Goal: Information Seeking & Learning: Learn about a topic

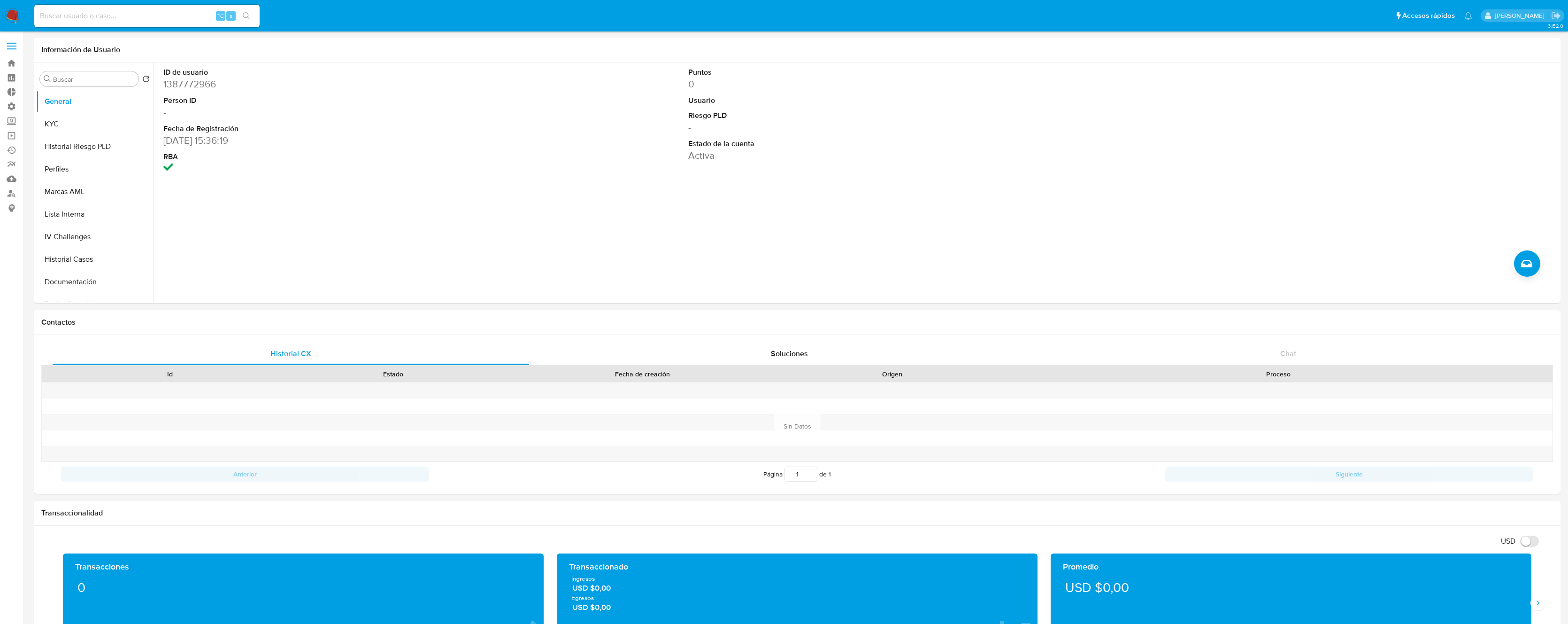
select select "10"
click at [11, 48] on label at bounding box center [12, 46] width 23 height 20
click at [0, 0] on input "checkbox" at bounding box center [0, 0] width 0 height 0
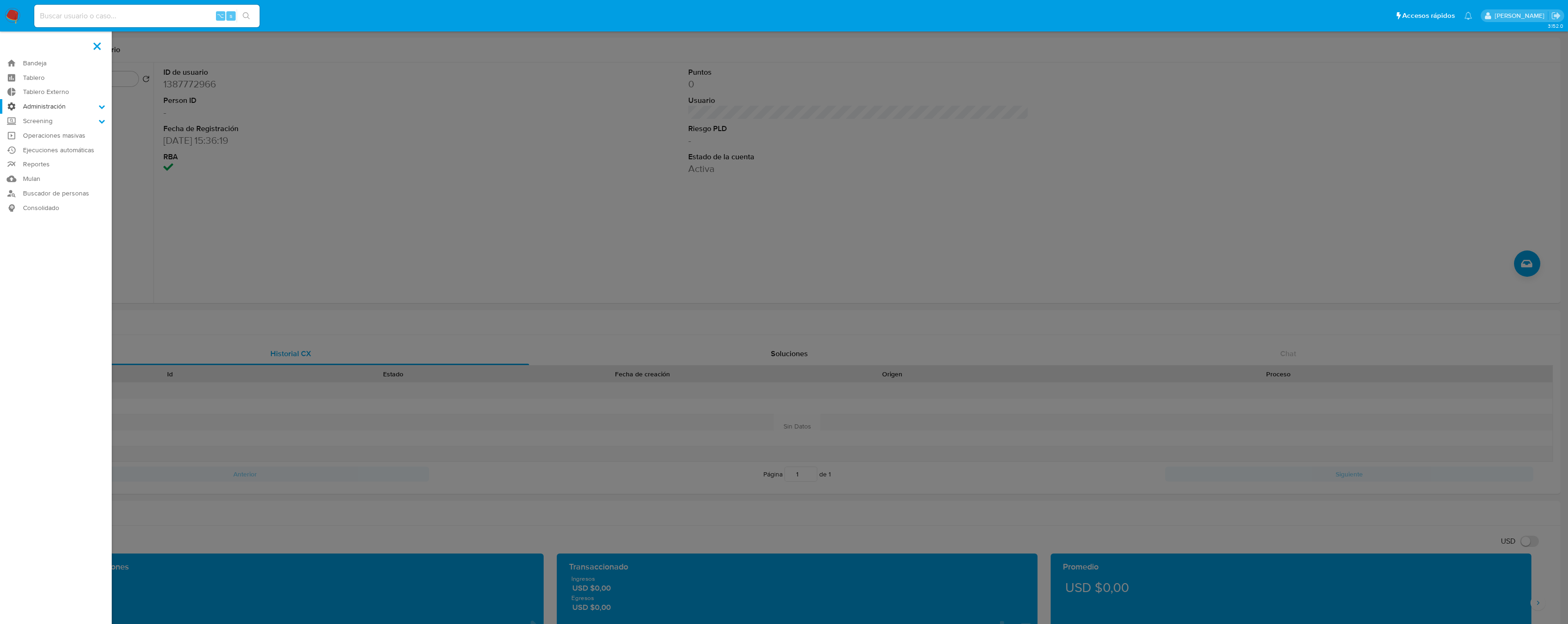
click at [50, 106] on label "Administración" at bounding box center [56, 106] width 112 height 15
click at [0, 0] on input "Administración" at bounding box center [0, 0] width 0 height 0
click at [51, 120] on link "Reglas" at bounding box center [56, 119] width 112 height 12
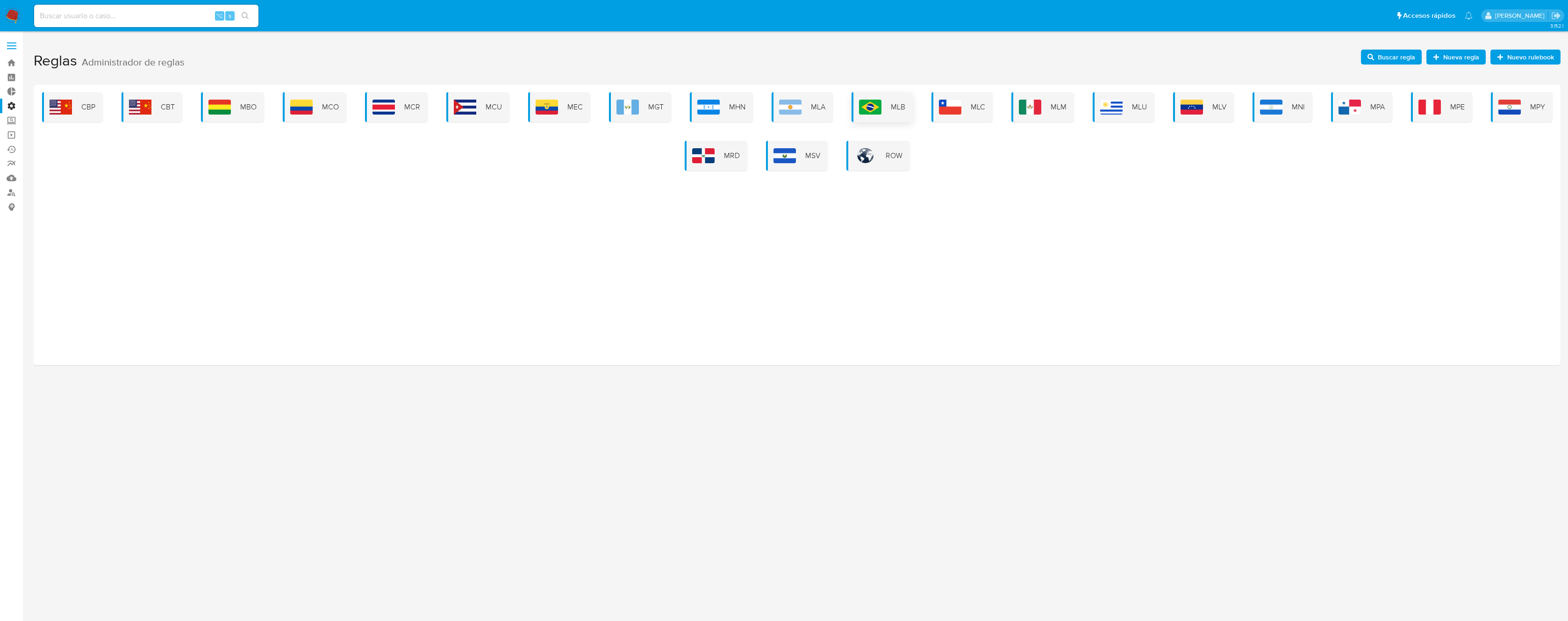
click at [877, 118] on div "MLB" at bounding box center [882, 107] width 61 height 30
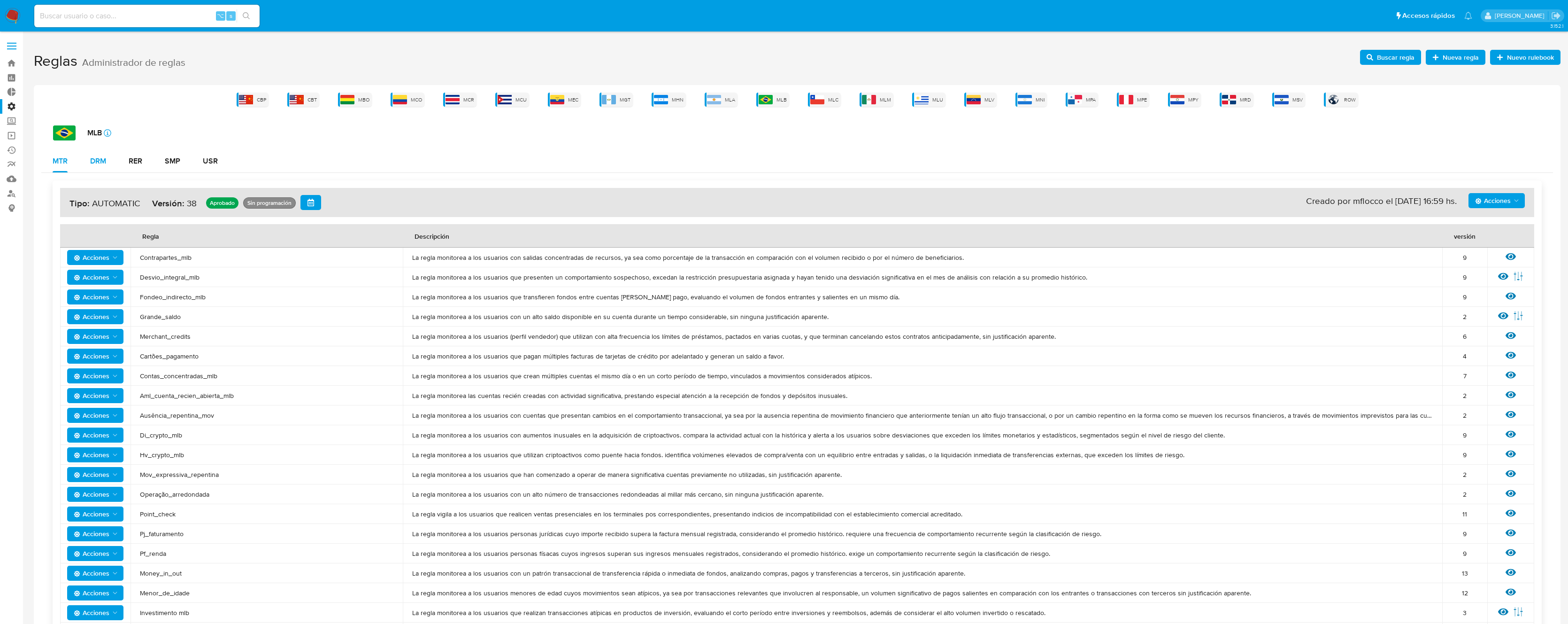
click at [100, 163] on div "DRM" at bounding box center [98, 161] width 16 height 7
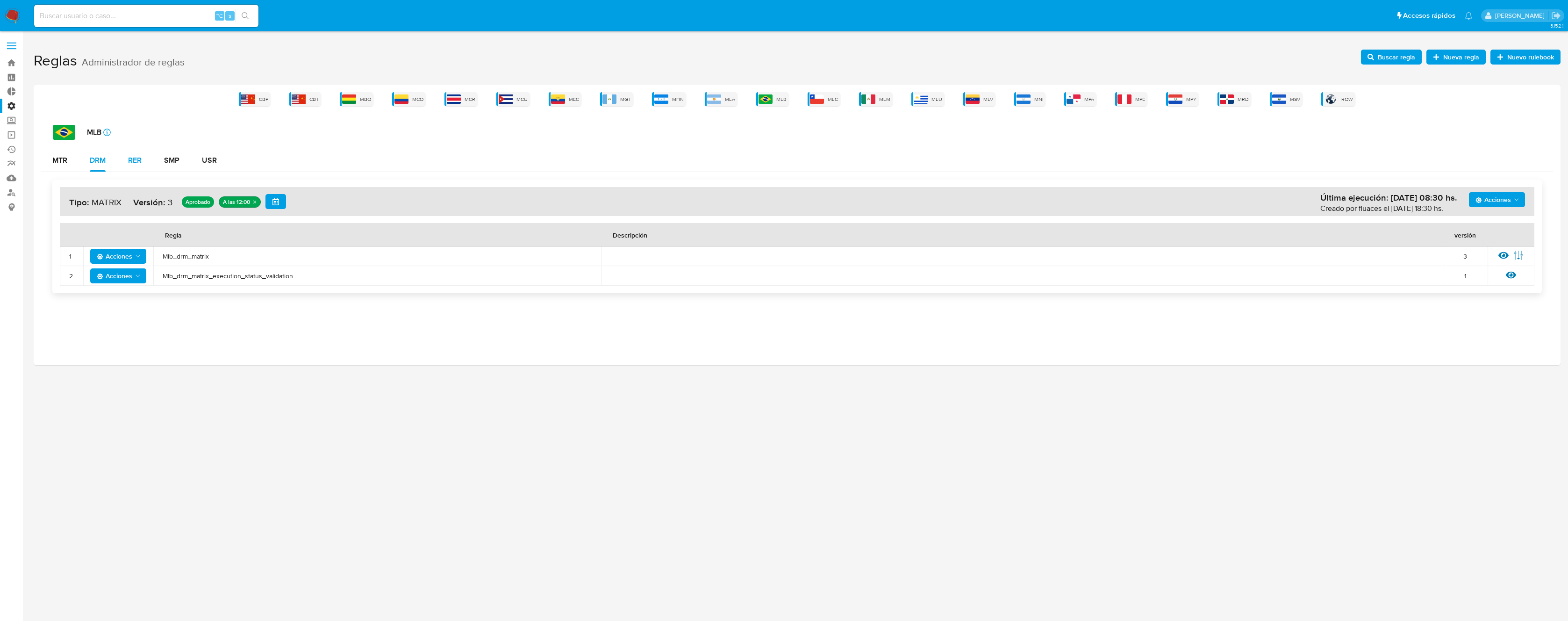
click at [134, 162] on div "RER" at bounding box center [135, 160] width 13 height 7
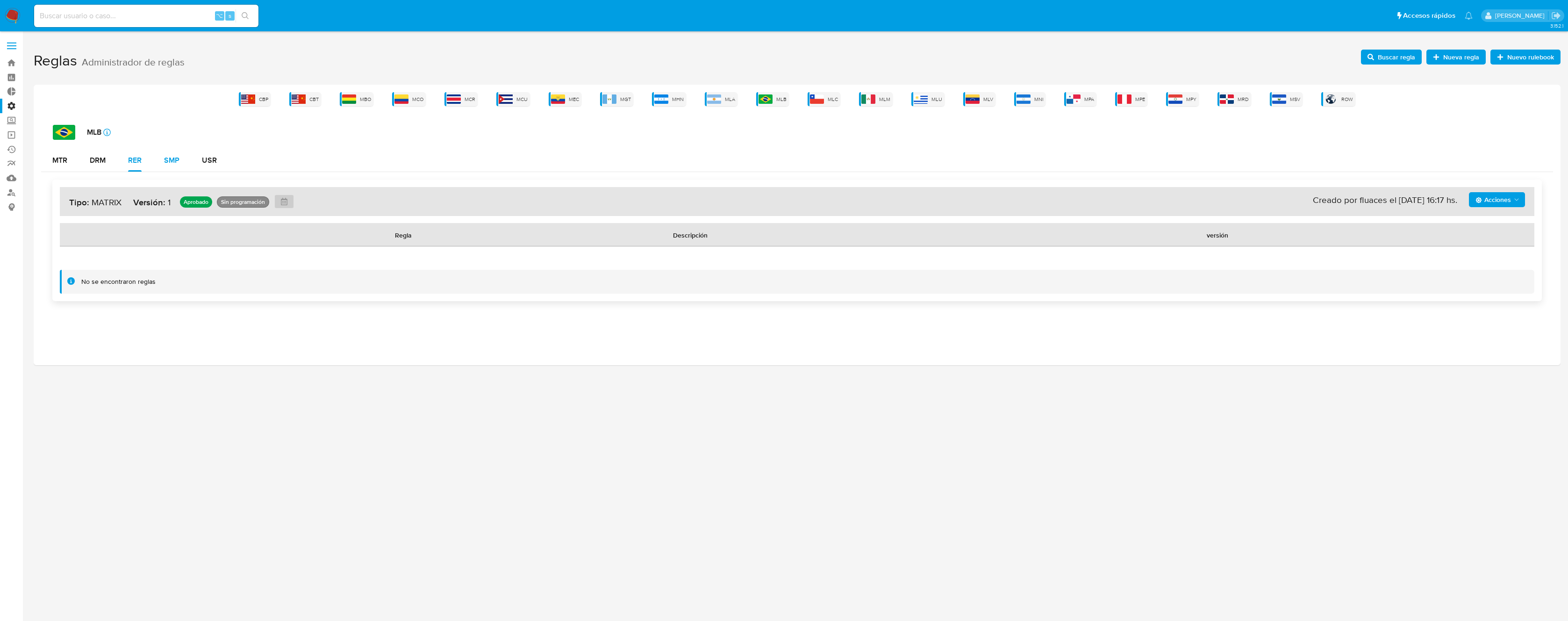
click at [180, 163] on button "SMP" at bounding box center [172, 160] width 38 height 23
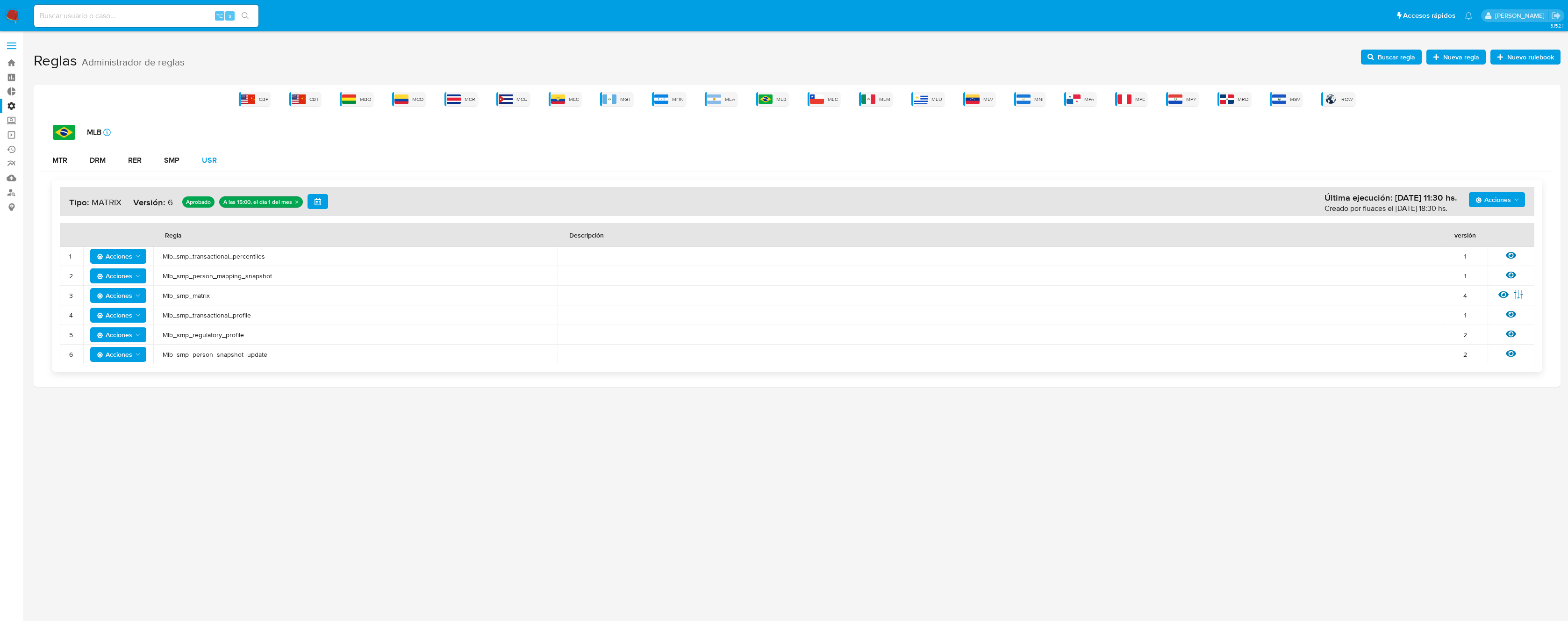
click at [200, 160] on button "USR" at bounding box center [209, 160] width 37 height 23
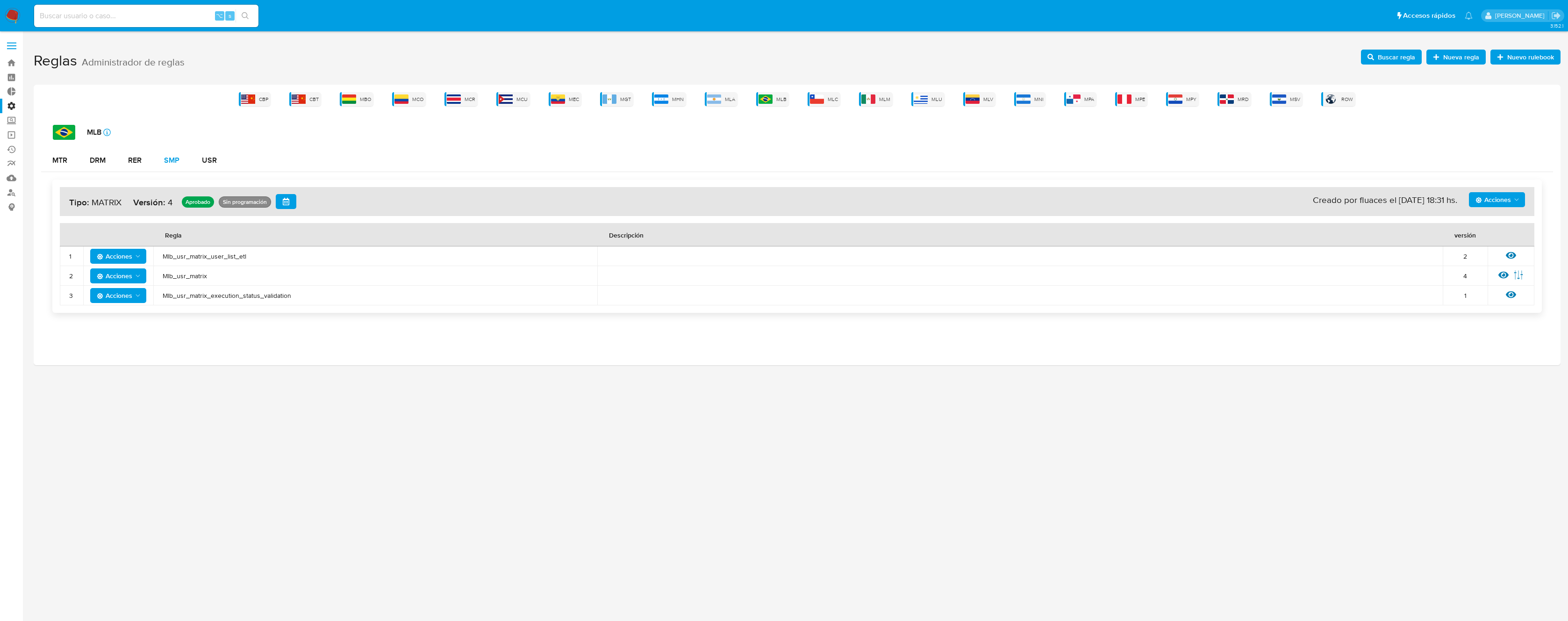
click at [173, 160] on div "SMP" at bounding box center [172, 160] width 15 height 7
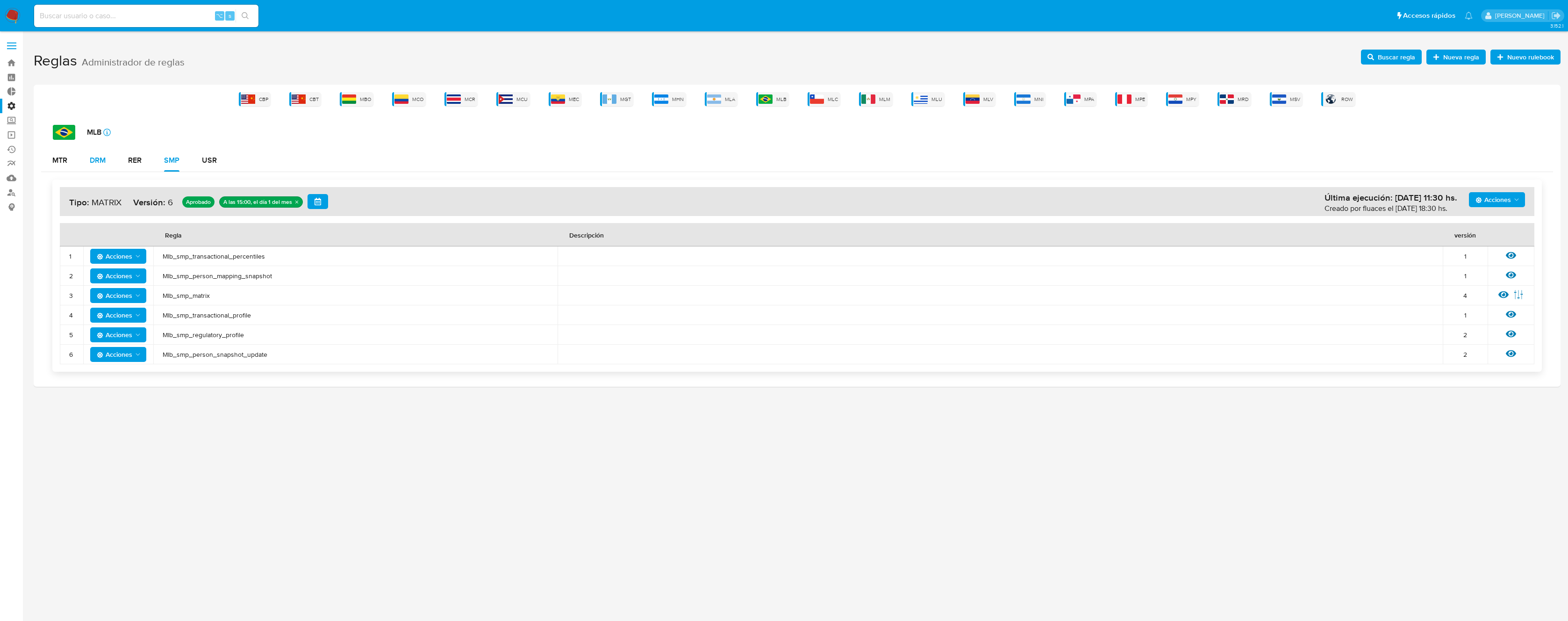
click at [91, 156] on div "DRM" at bounding box center [97, 160] width 16 height 7
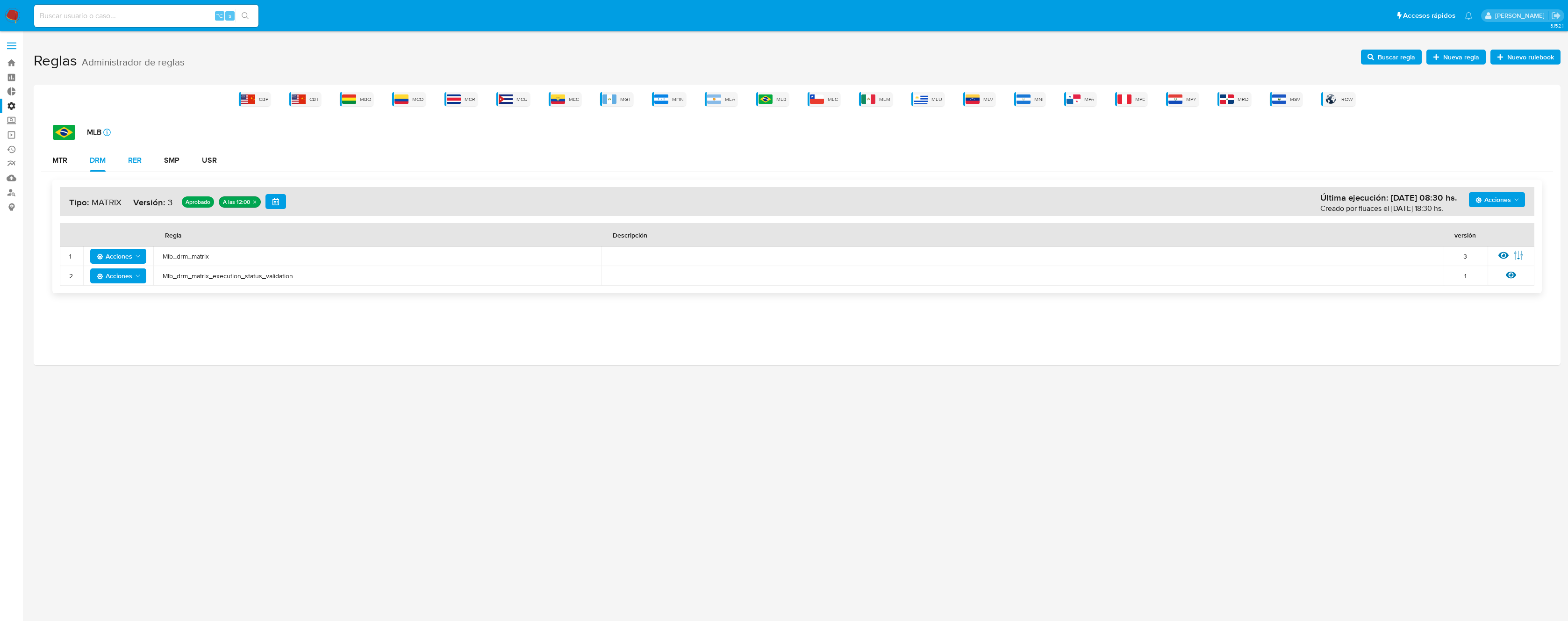
click at [133, 166] on div "RER" at bounding box center [135, 160] width 13 height 23
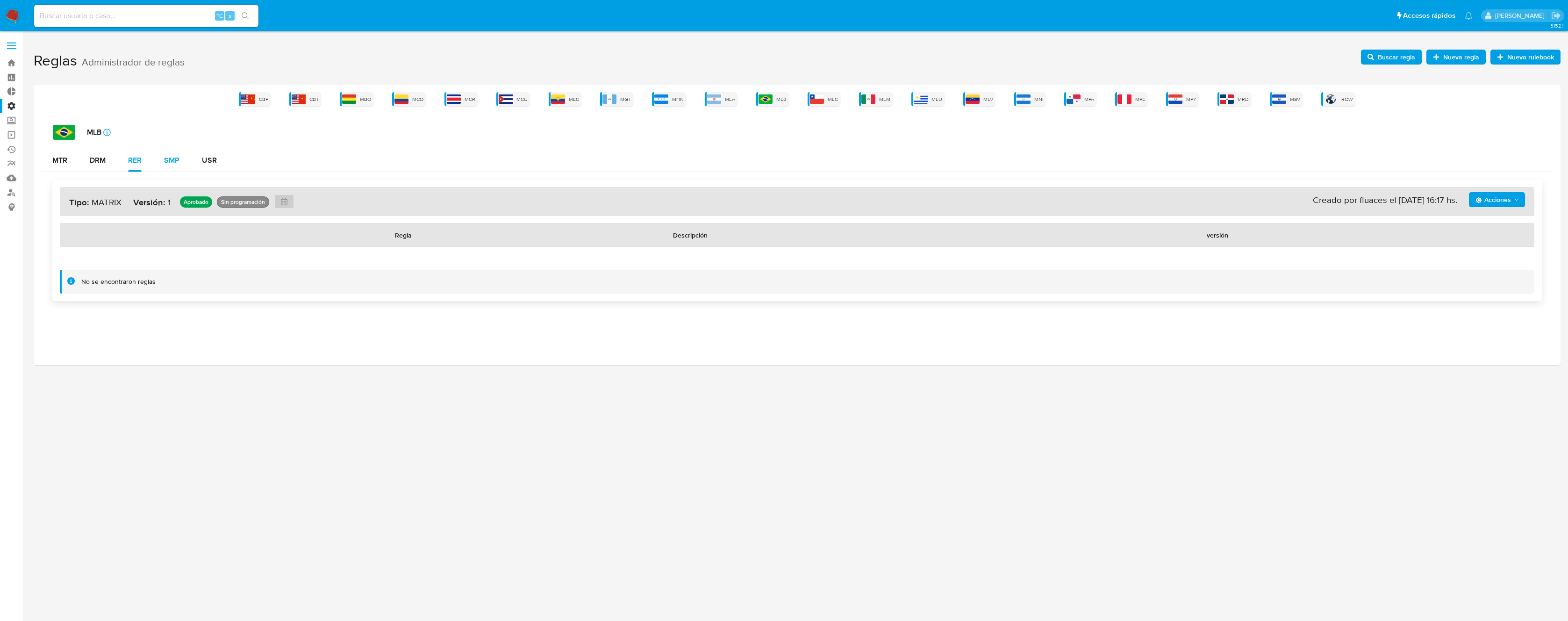
click at [168, 164] on div "SMP" at bounding box center [172, 160] width 15 height 7
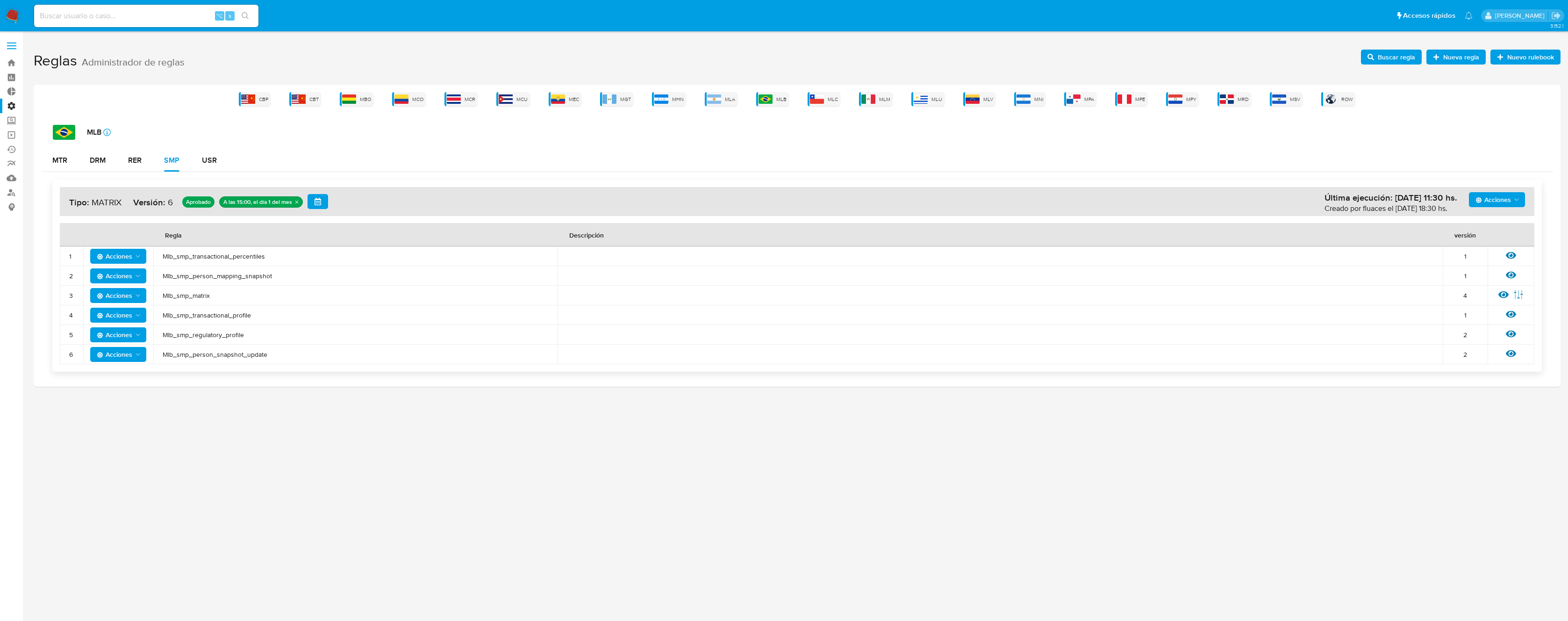
drag, startPoint x: 257, startPoint y: 346, endPoint x: 59, endPoint y: 252, distance: 219.2
click at [59, 252] on div "Acciones Última ejecución: 01/08/2025 11:30 hs. Creado por fluaces el 28/07/202…" at bounding box center [797, 276] width 1489 height 192
click at [63, 240] on div at bounding box center [71, 233] width 23 height 14
drag, startPoint x: 63, startPoint y: 237, endPoint x: 281, endPoint y: 354, distance: 247.4
click at [281, 356] on table "Regla Descripción versión 1 Acciones Mlb_smp_transactional_percentiles 1 Ver re…" at bounding box center [797, 293] width 1474 height 141
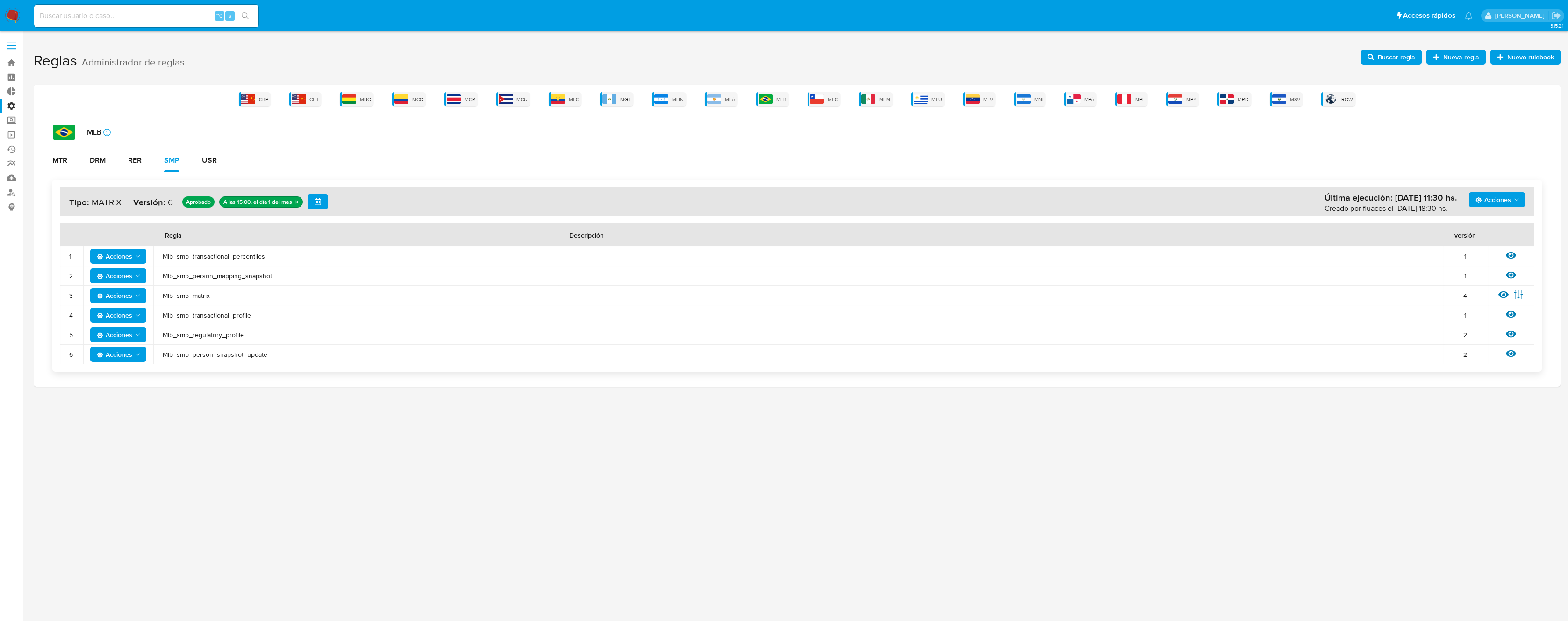
click at [281, 354] on span "Mlb_smp_person_snapshot_update" at bounding box center [355, 354] width 385 height 9
drag, startPoint x: 291, startPoint y: 357, endPoint x: 69, endPoint y: 228, distance: 256.8
click at [70, 228] on table "Regla Descripción versión 1 Acciones Mlb_smp_transactional_percentiles 1 Ver re…" at bounding box center [797, 293] width 1474 height 141
click at [275, 245] on th "Regla" at bounding box center [355, 234] width 404 height 23
drag, startPoint x: 268, startPoint y: 354, endPoint x: 65, endPoint y: 234, distance: 235.8
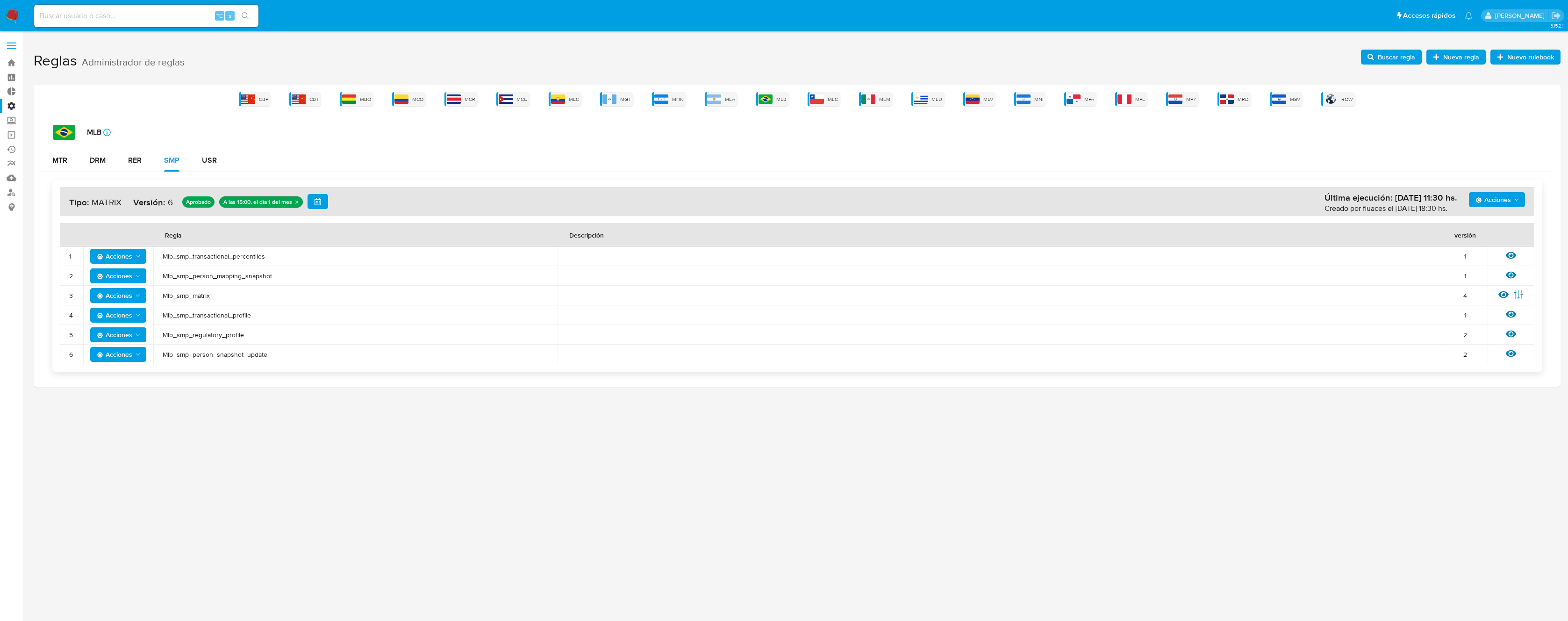
click at [63, 240] on table "Regla Descripción versión 1 Acciones Mlb_smp_transactional_percentiles 1 Ver re…" at bounding box center [797, 293] width 1474 height 141
click at [65, 234] on div at bounding box center [71, 233] width 23 height 14
drag, startPoint x: 65, startPoint y: 233, endPoint x: 273, endPoint y: 362, distance: 244.8
click at [273, 362] on table "Regla Descripción versión 1 Acciones Mlb_smp_transactional_percentiles 1 Ver re…" at bounding box center [797, 293] width 1474 height 141
click at [272, 354] on span "Mlb_smp_person_snapshot_update" at bounding box center [355, 354] width 385 height 9
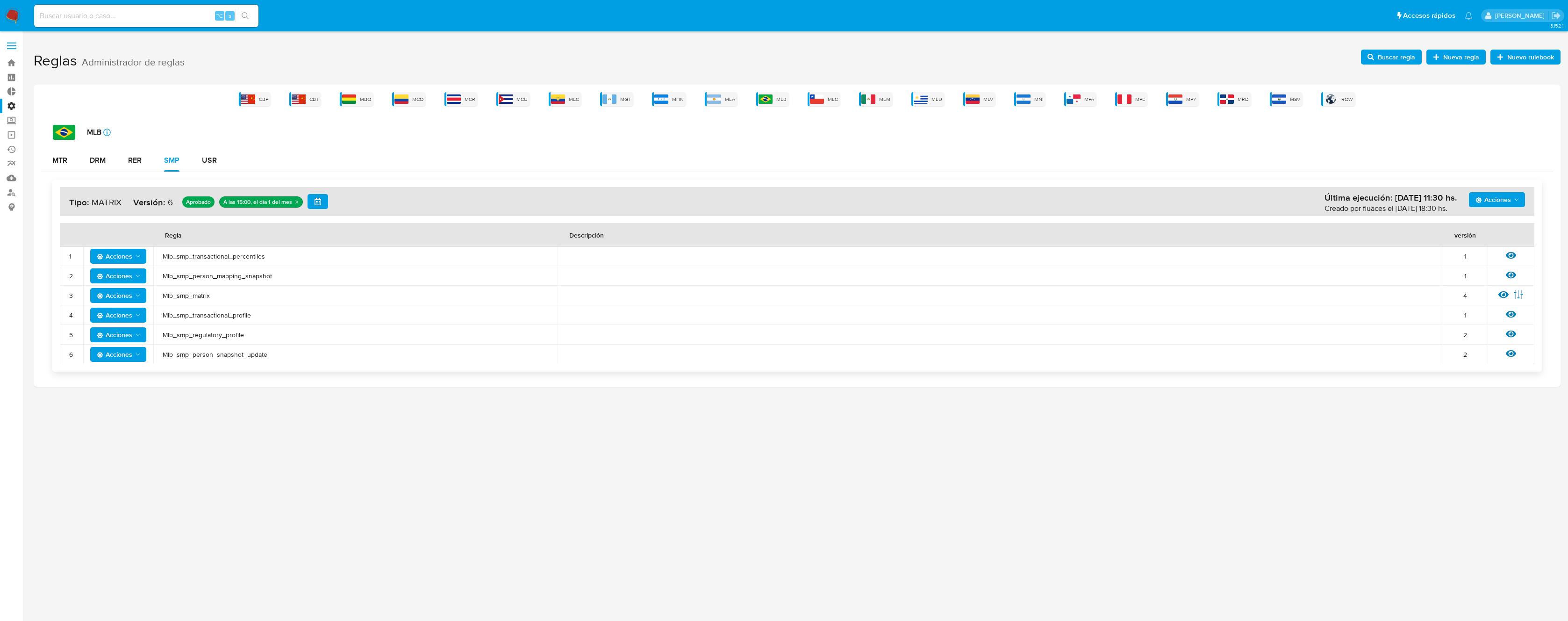
drag, startPoint x: 205, startPoint y: 315, endPoint x: 71, endPoint y: 233, distance: 157.1
click at [71, 233] on table "Regla Descripción versión 1 Acciones Mlb_smp_transactional_percentiles 1 Ver re…" at bounding box center [797, 293] width 1474 height 141
click at [71, 231] on div at bounding box center [71, 233] width 23 height 14
drag, startPoint x: 69, startPoint y: 225, endPoint x: 279, endPoint y: 346, distance: 242.4
click at [279, 346] on table "Regla Descripción versión 1 Acciones Mlb_smp_transactional_percentiles 1 Ver re…" at bounding box center [797, 293] width 1474 height 141
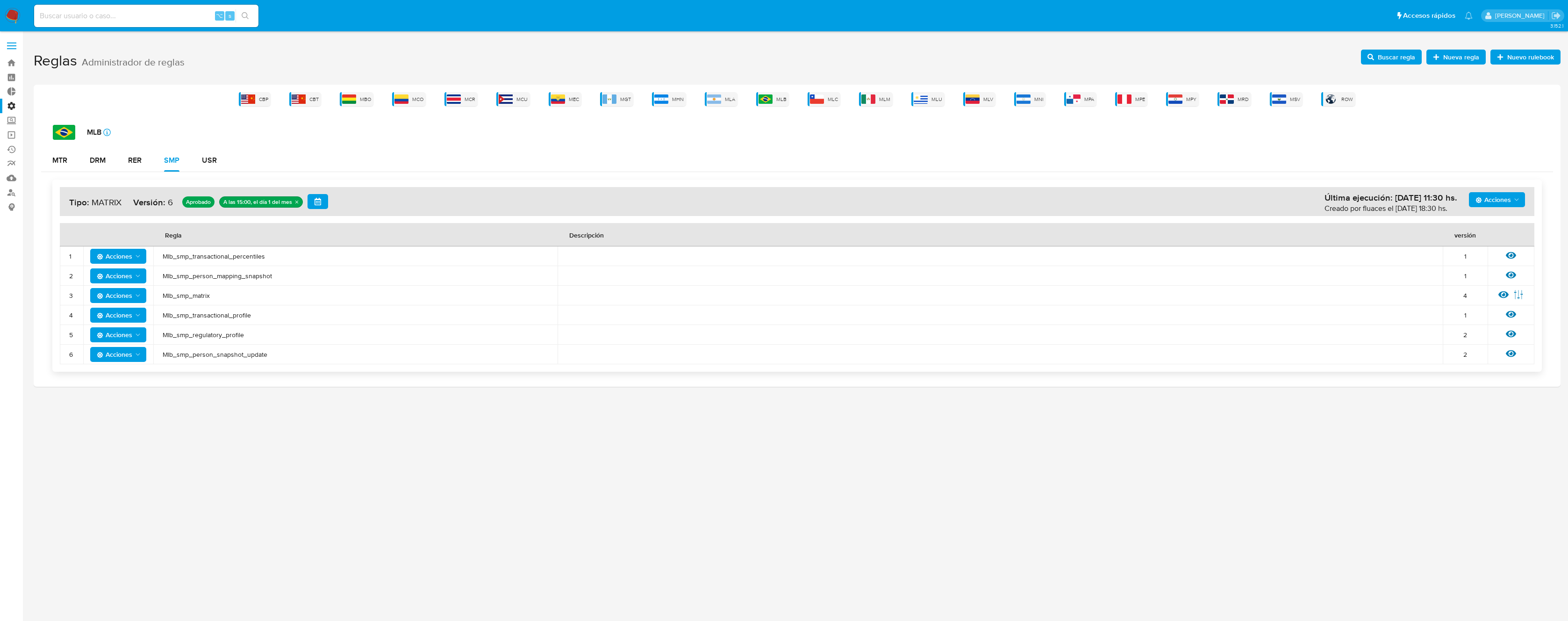
click at [281, 359] on td "Mlb_smp_person_snapshot_update" at bounding box center [355, 354] width 404 height 19
drag, startPoint x: 290, startPoint y: 362, endPoint x: 57, endPoint y: 224, distance: 270.8
click at [57, 224] on div "Acciones Última ejecución: 01/08/2025 11:30 hs. Creado por fluaces el 28/07/202…" at bounding box center [797, 276] width 1489 height 192
click at [68, 224] on th at bounding box center [71, 234] width 23 height 23
click at [197, 295] on span "Mlb_smp_matrix" at bounding box center [355, 295] width 385 height 9
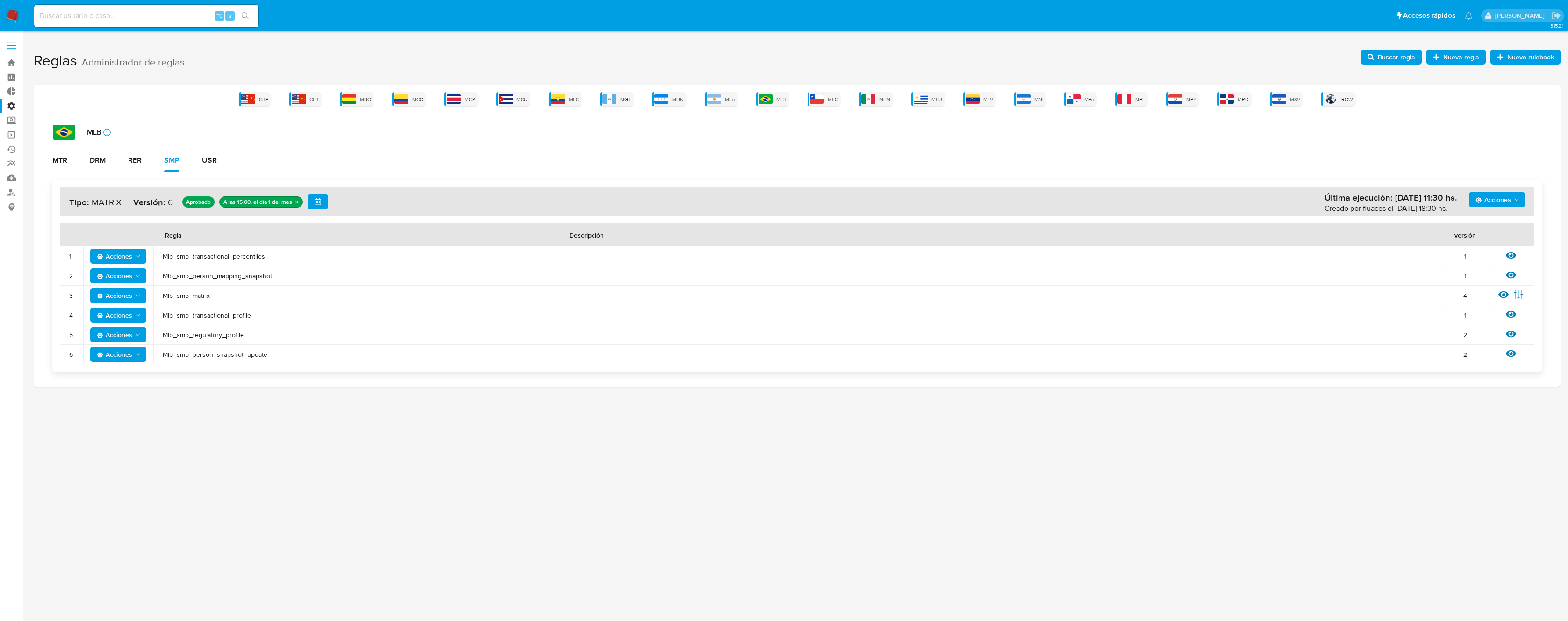
click at [197, 295] on span "Mlb_smp_matrix" at bounding box center [355, 295] width 385 height 9
drag, startPoint x: 251, startPoint y: 329, endPoint x: 163, endPoint y: 256, distance: 114.3
click at [163, 256] on tbody "1 Acciones Mlb_smp_transactional_percentiles 1 Ver regla 2 Acciones Mlb_smp_per…" at bounding box center [797, 305] width 1474 height 118
click at [163, 256] on span "Mlb_smp_transactional_percentiles" at bounding box center [355, 256] width 385 height 9
click at [225, 257] on span "Mlb_smp_transactional_percentiles" at bounding box center [355, 256] width 385 height 9
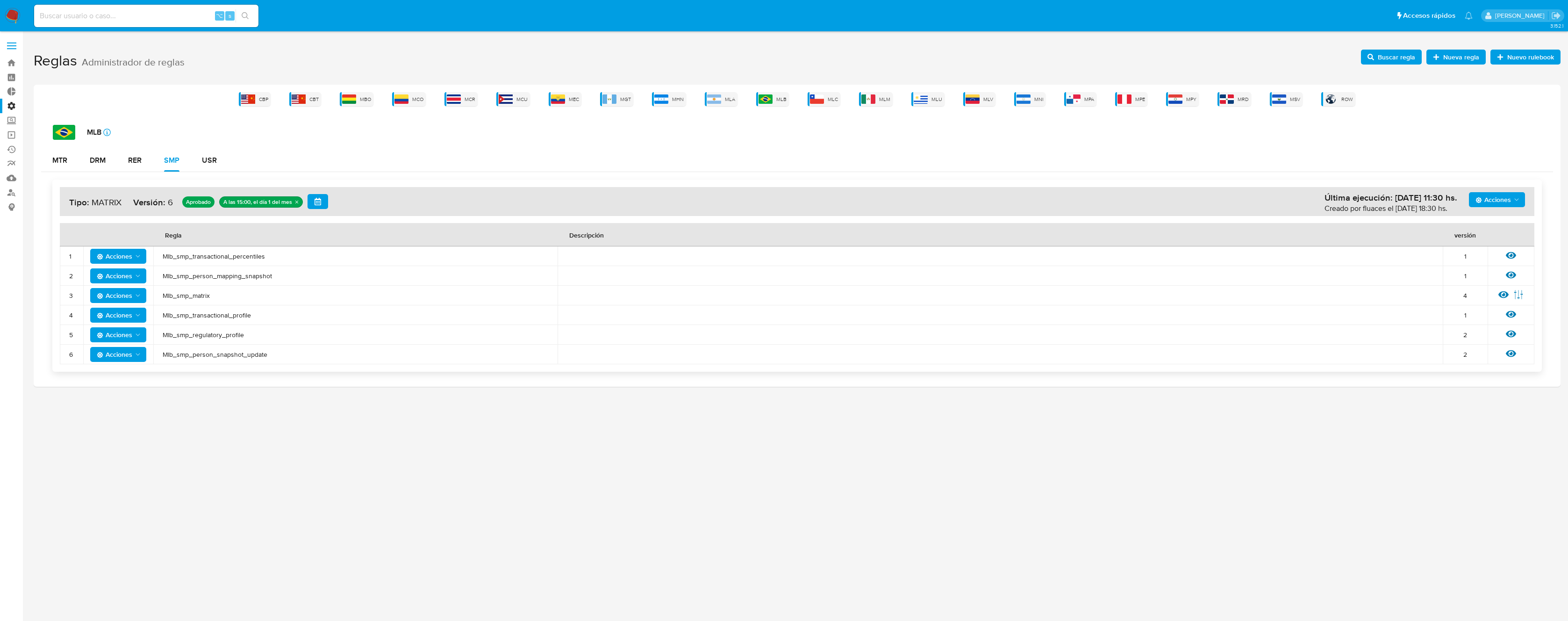
click at [225, 257] on span "Mlb_smp_transactional_percentiles" at bounding box center [355, 256] width 385 height 9
click at [227, 258] on span "Mlb_smp_transactional_percentiles" at bounding box center [355, 256] width 385 height 9
click at [720, 102] on img at bounding box center [714, 99] width 14 height 9
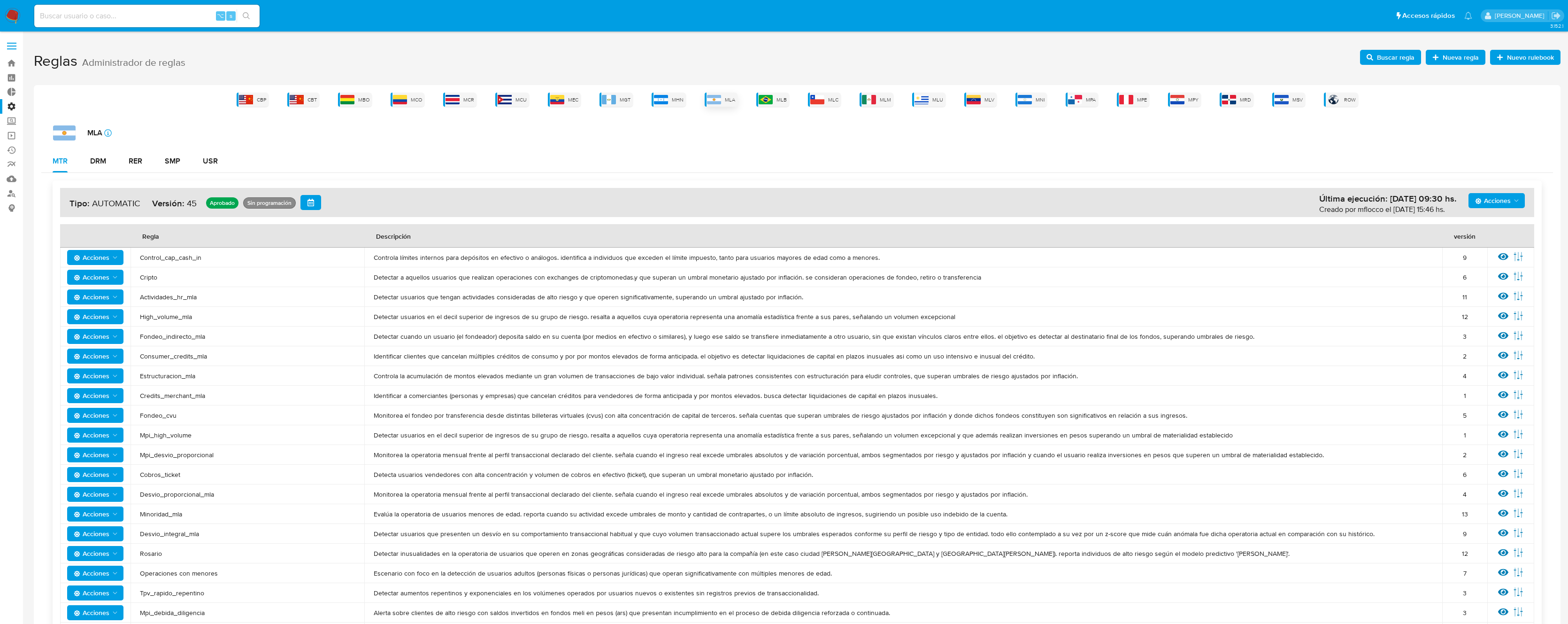
click at [713, 99] on img at bounding box center [714, 99] width 14 height 9
click at [177, 166] on div "SMP" at bounding box center [172, 161] width 15 height 23
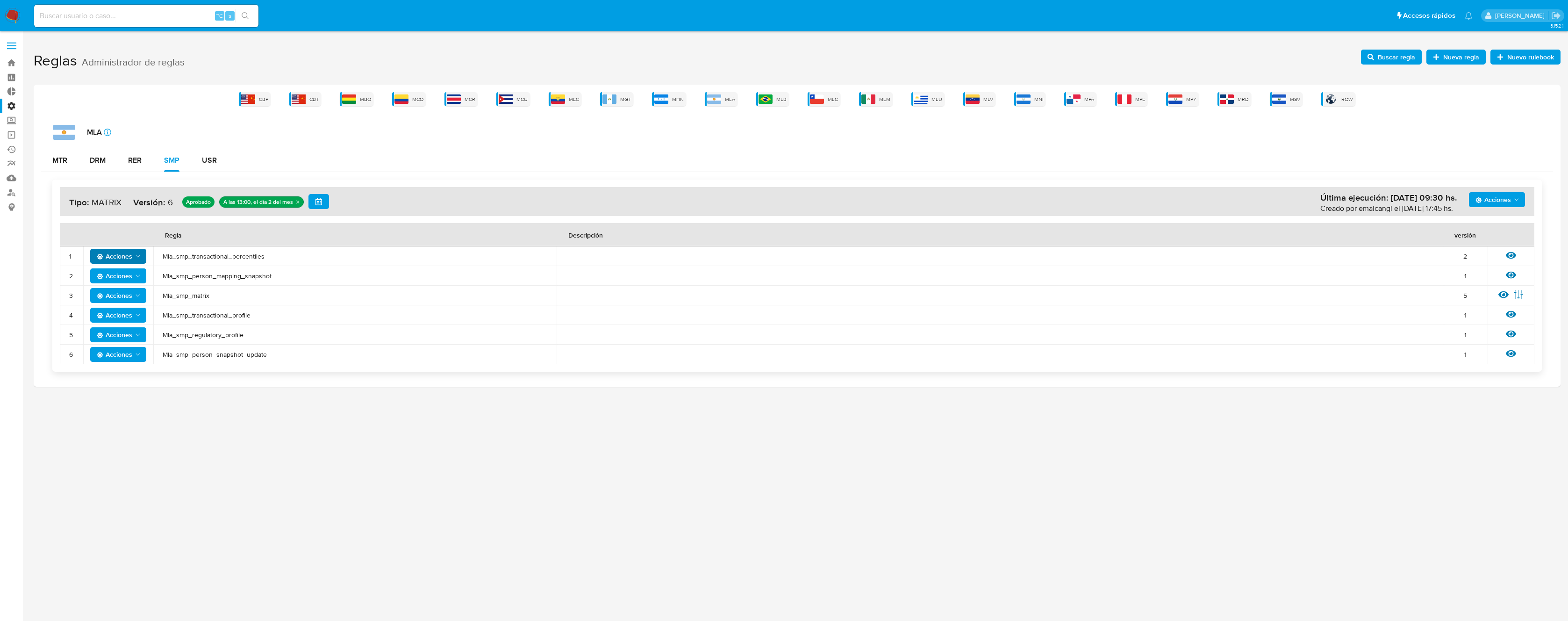
click at [137, 257] on icon "Acciones" at bounding box center [138, 256] width 7 height 7
drag, startPoint x: 1501, startPoint y: 250, endPoint x: 1509, endPoint y: 253, distance: 8.5
click at [1501, 251] on div "Ver regla" at bounding box center [1511, 256] width 28 height 12
click at [1510, 253] on icon at bounding box center [1511, 255] width 10 height 10
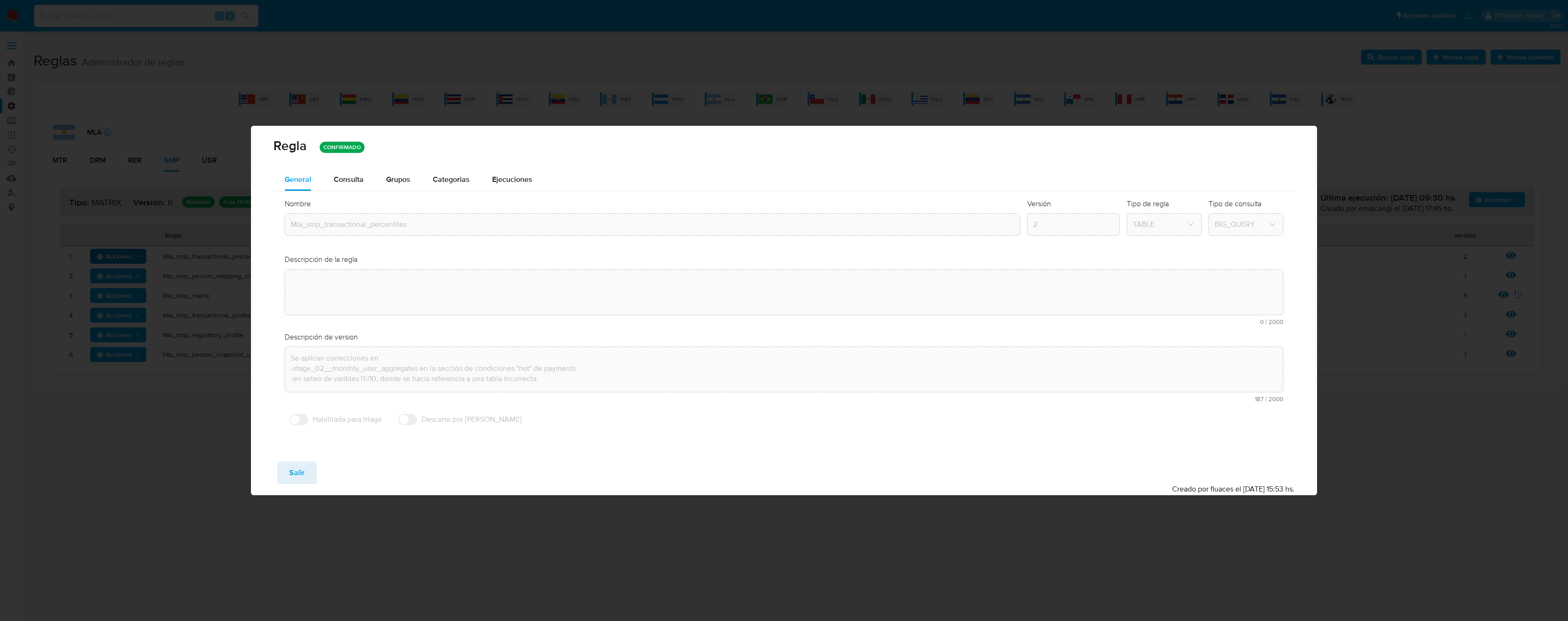
click at [358, 181] on span "Consulta" at bounding box center [348, 180] width 30 height 11
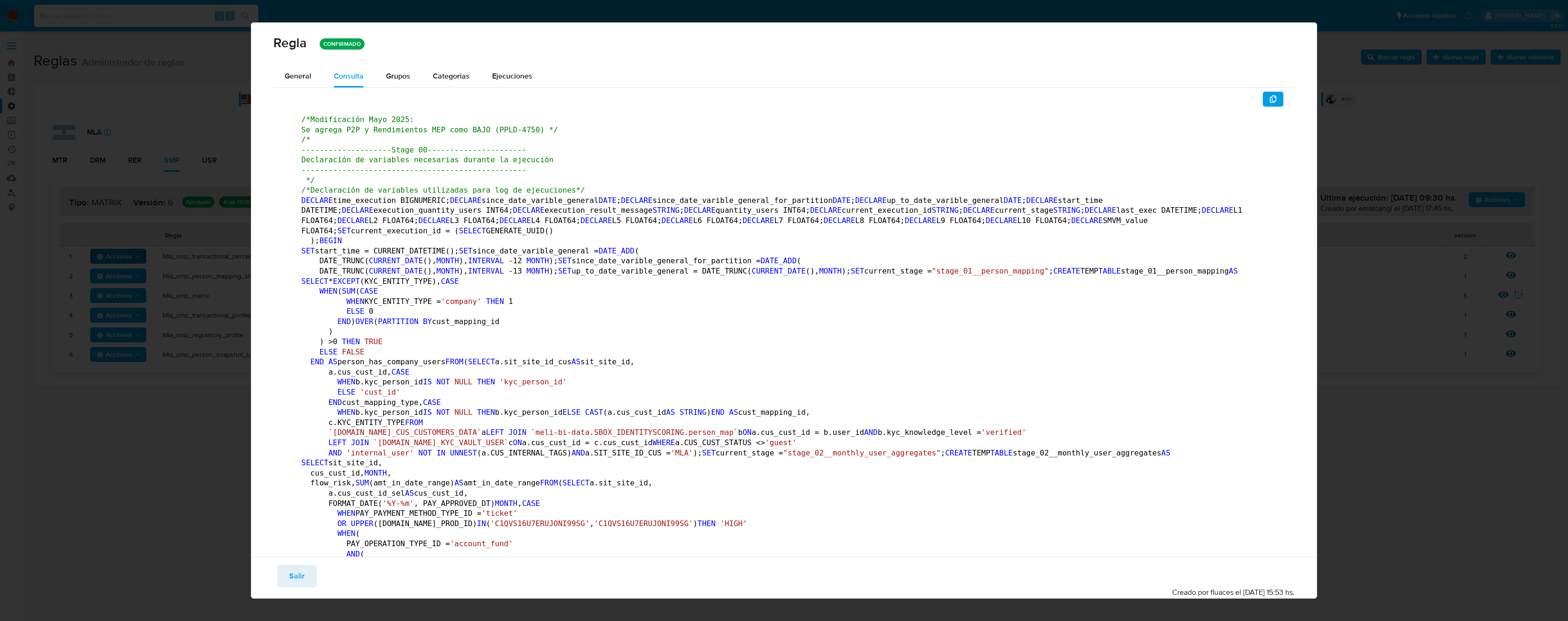
drag, startPoint x: 1286, startPoint y: 98, endPoint x: 1279, endPoint y: 97, distance: 7.1
click at [1270, 99] on icon "button" at bounding box center [1273, 99] width 7 height 7
click at [294, 579] on span "Salir" at bounding box center [296, 576] width 15 height 21
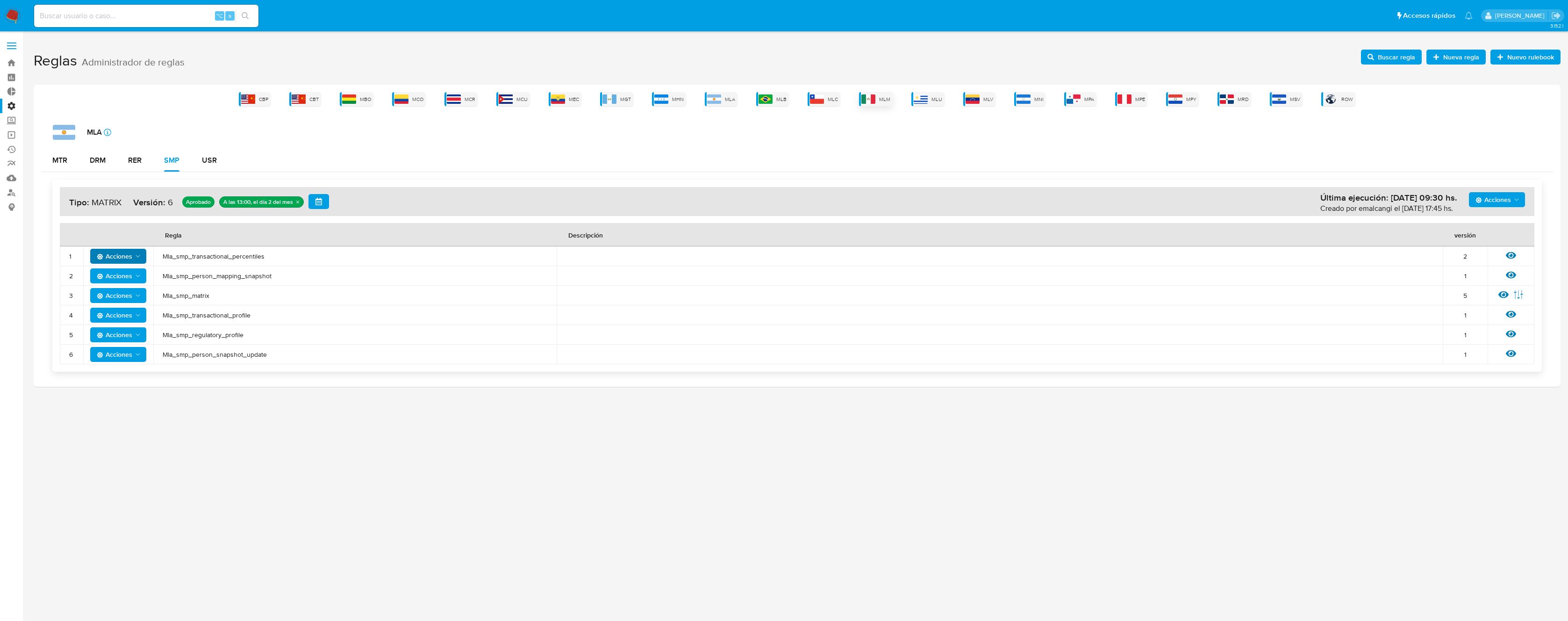
click at [872, 100] on img at bounding box center [868, 99] width 14 height 9
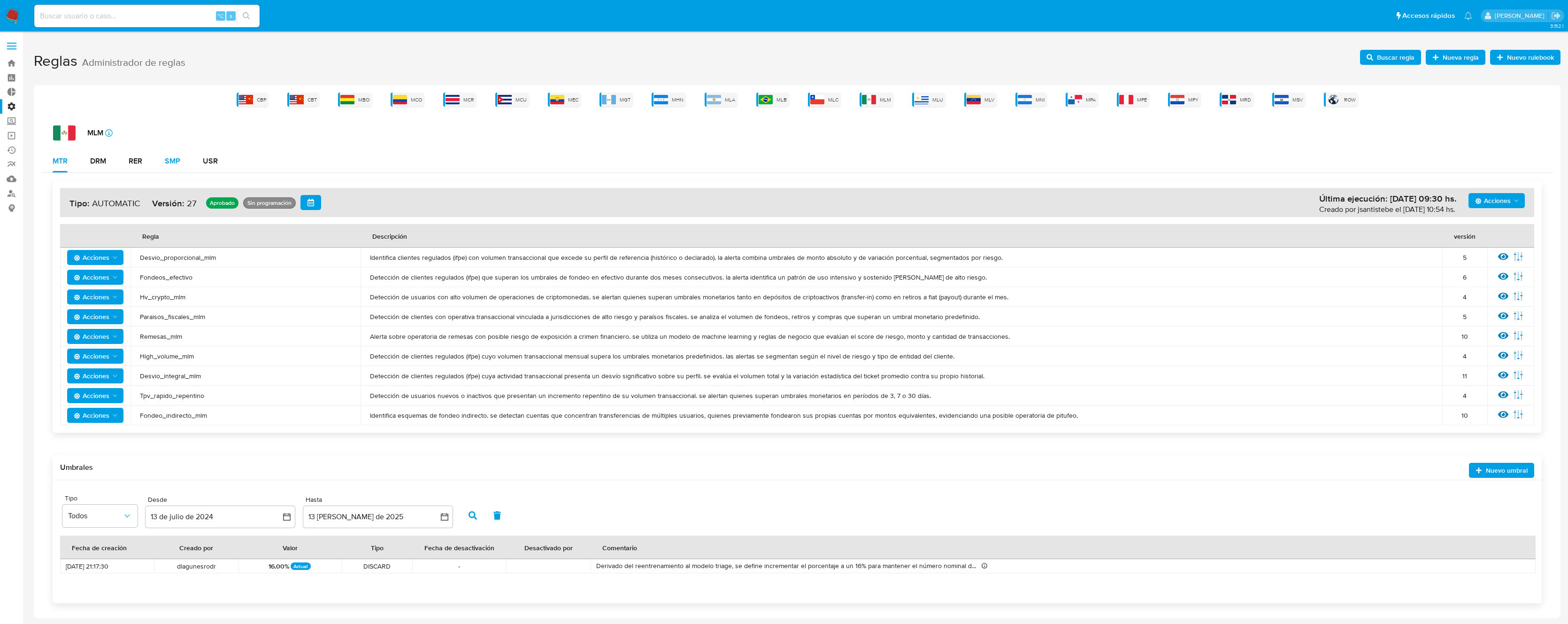
click at [179, 162] on div "SMP" at bounding box center [172, 161] width 15 height 7
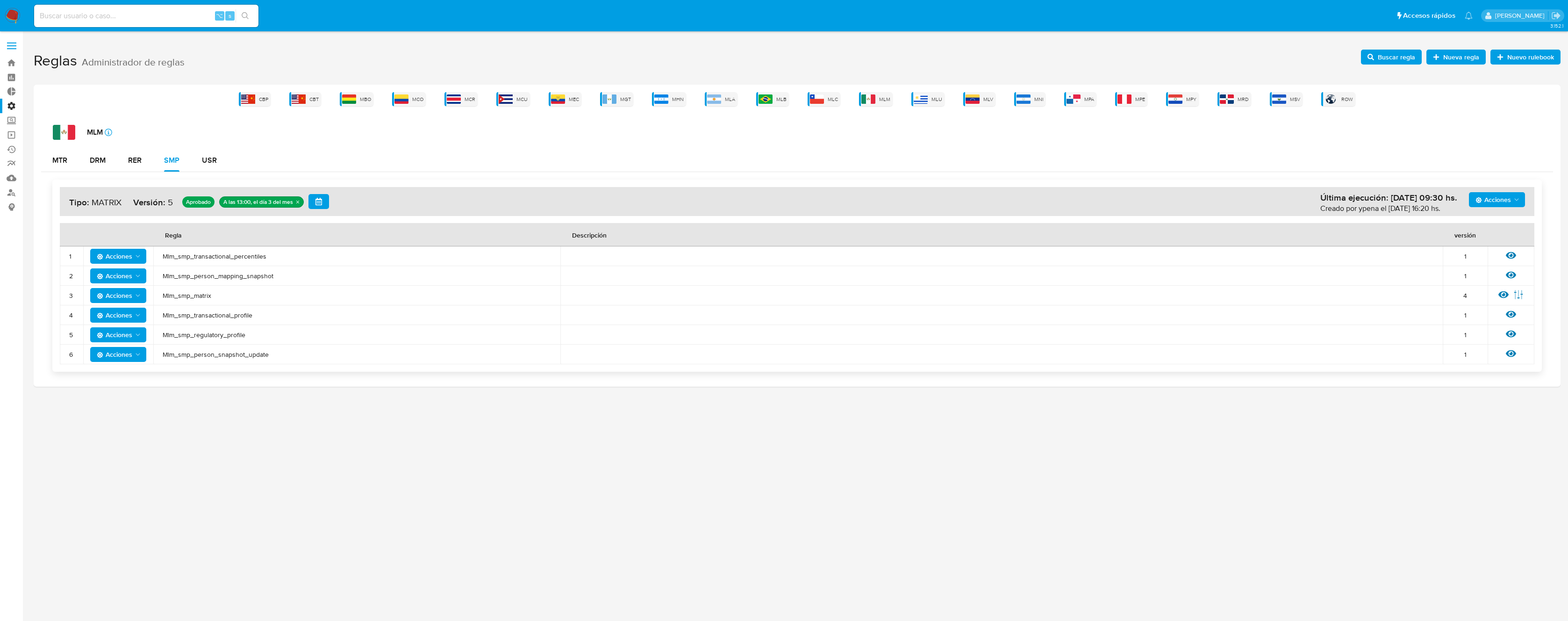
click at [222, 253] on span "Mlm_smp_transactional_percentiles" at bounding box center [357, 256] width 388 height 9
click at [1510, 254] on icon at bounding box center [1511, 256] width 10 height 7
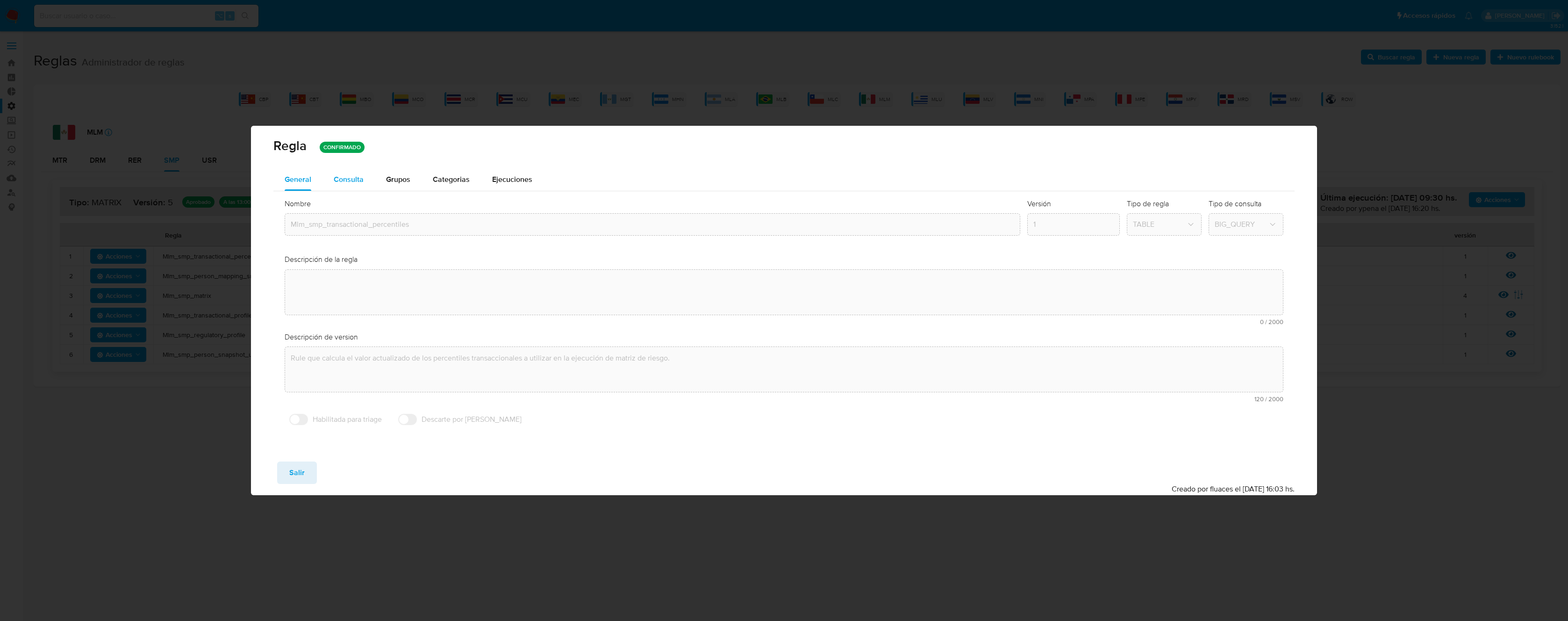
click at [355, 181] on span "Consulta" at bounding box center [348, 180] width 30 height 11
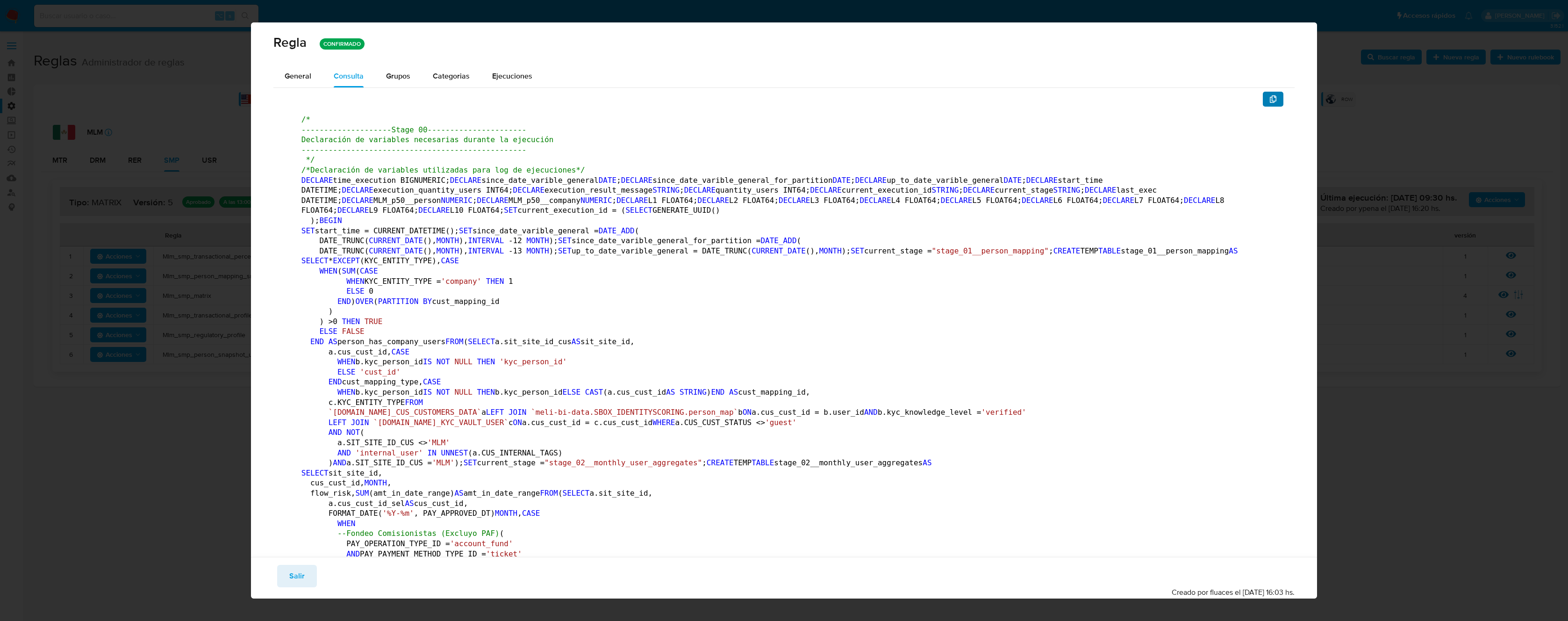
click at [1274, 102] on button "button" at bounding box center [1273, 99] width 21 height 15
click at [295, 569] on span "Salir" at bounding box center [296, 576] width 15 height 21
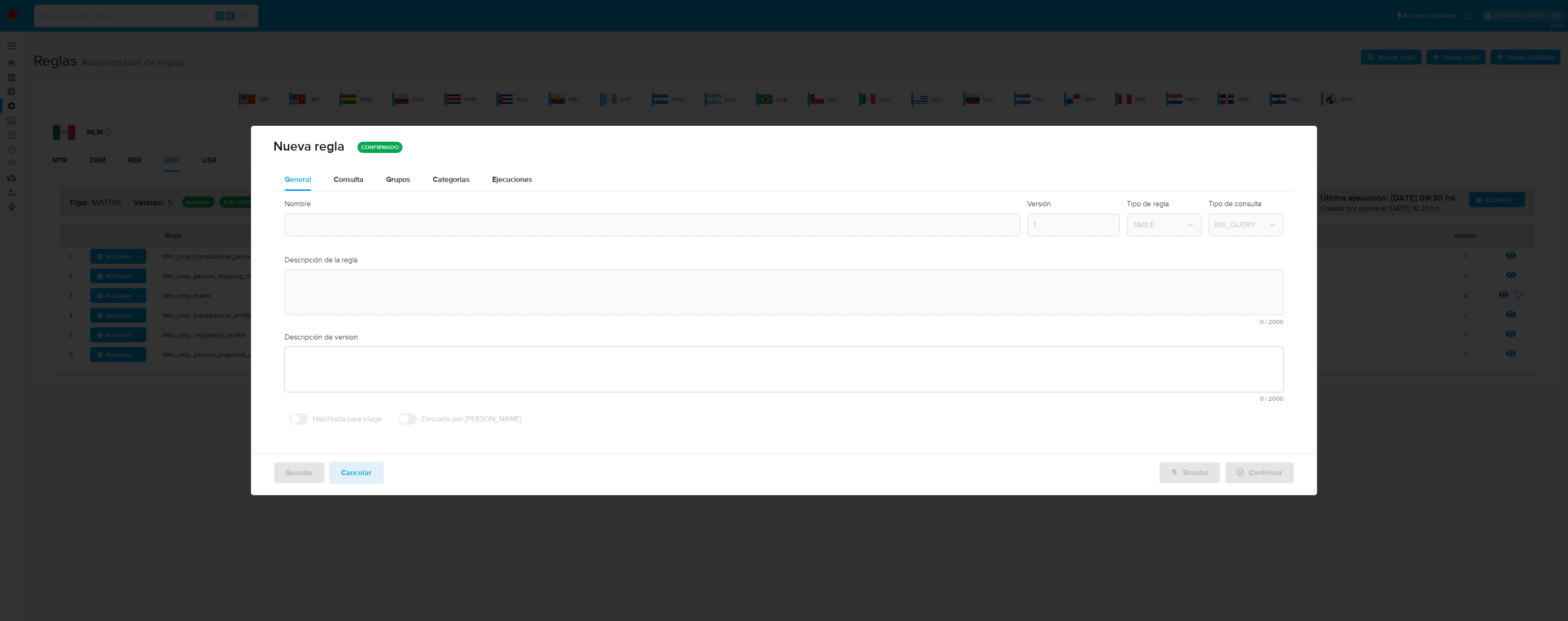
type textarea "Rule que calcula el valor actualizado de los percentiles transaccionales a util…"
type input "Mlm_smp_transactional_percentiles"
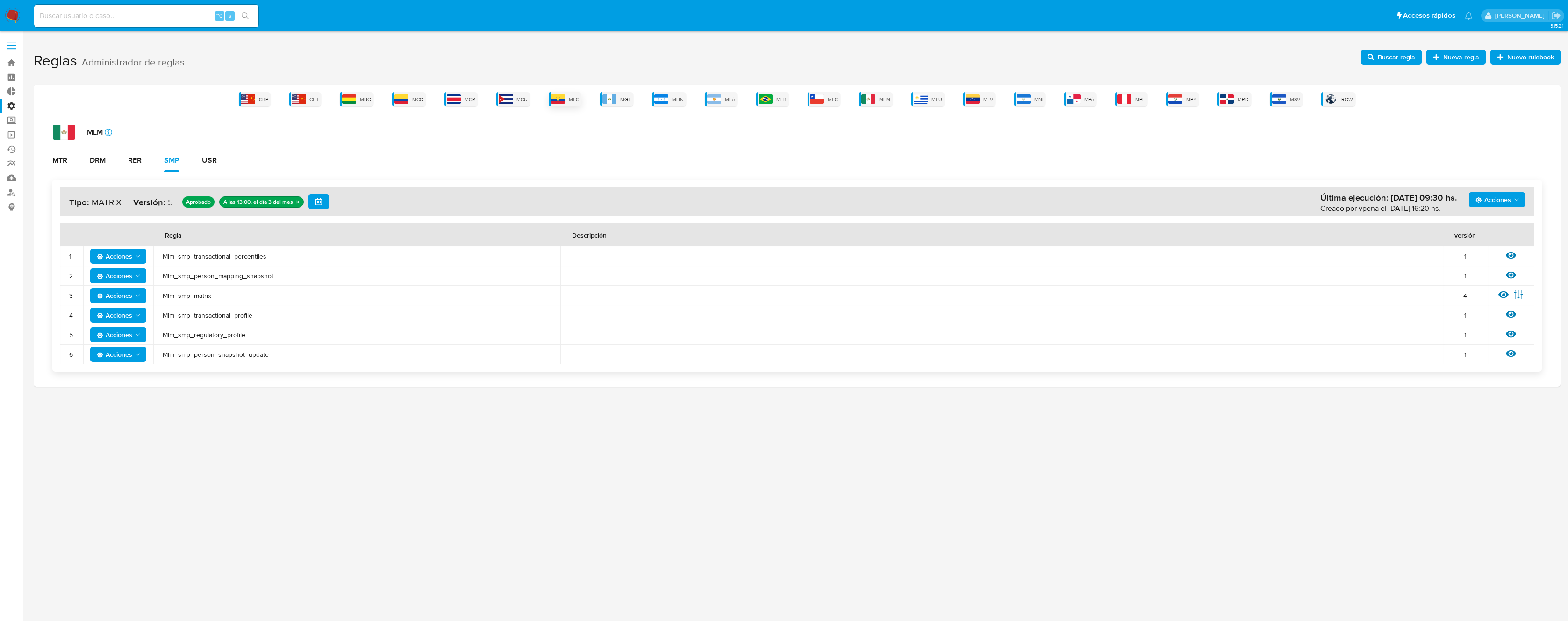
click at [568, 102] on div "MEC" at bounding box center [565, 99] width 33 height 14
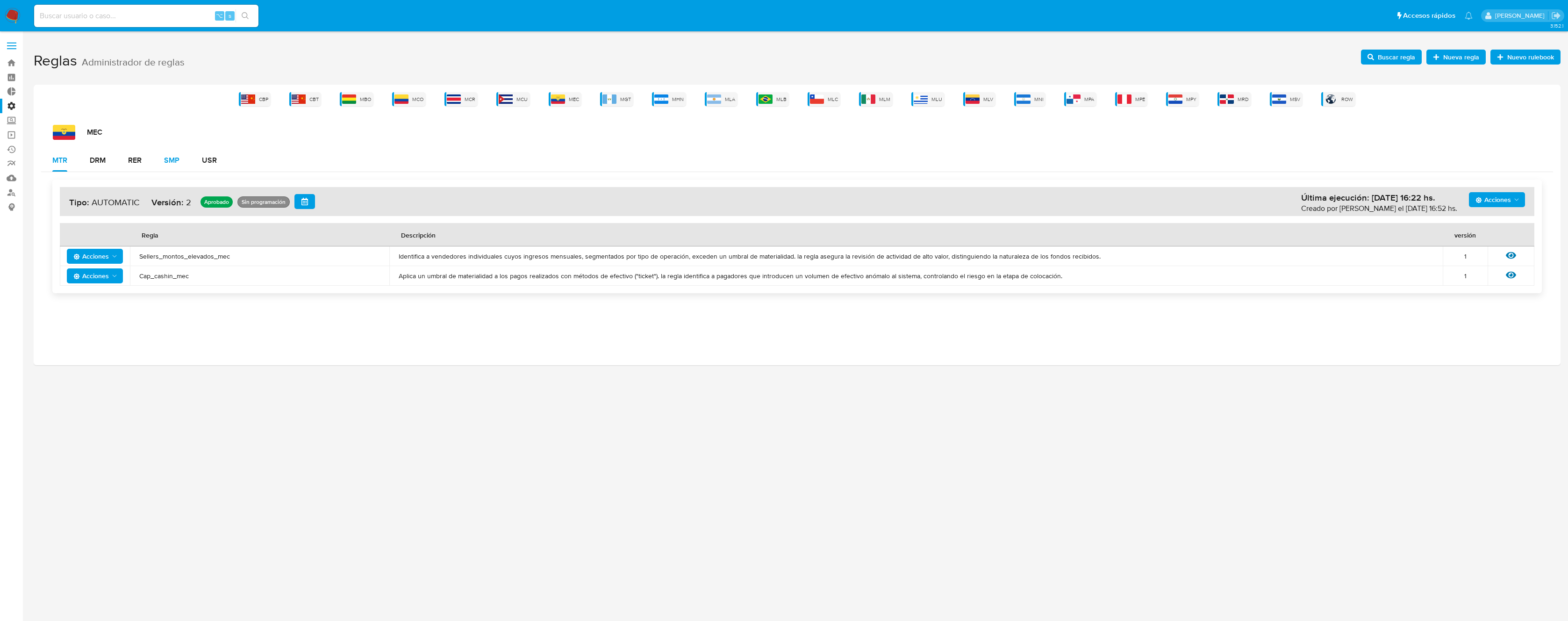
click at [164, 161] on div "SMP" at bounding box center [172, 160] width 15 height 7
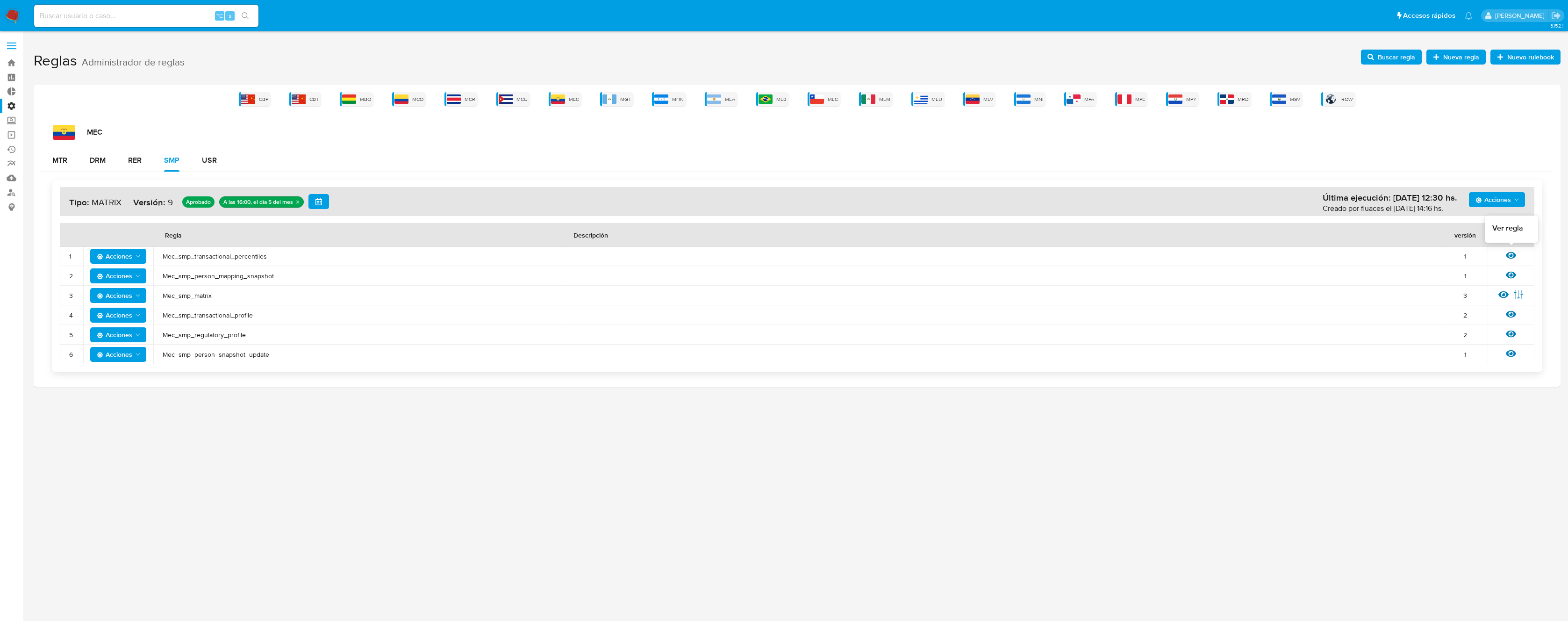
click at [1508, 254] on icon at bounding box center [1511, 256] width 10 height 7
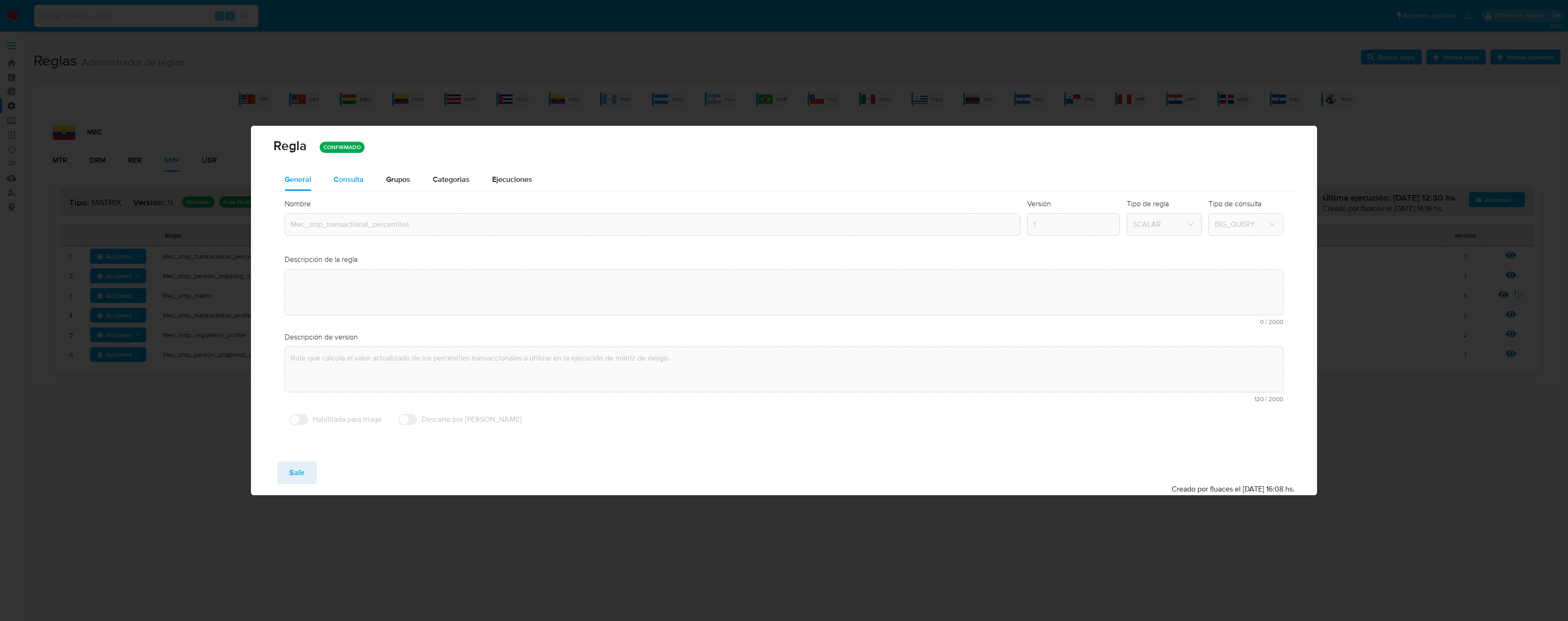
click at [347, 170] on div "Consulta" at bounding box center [348, 179] width 30 height 23
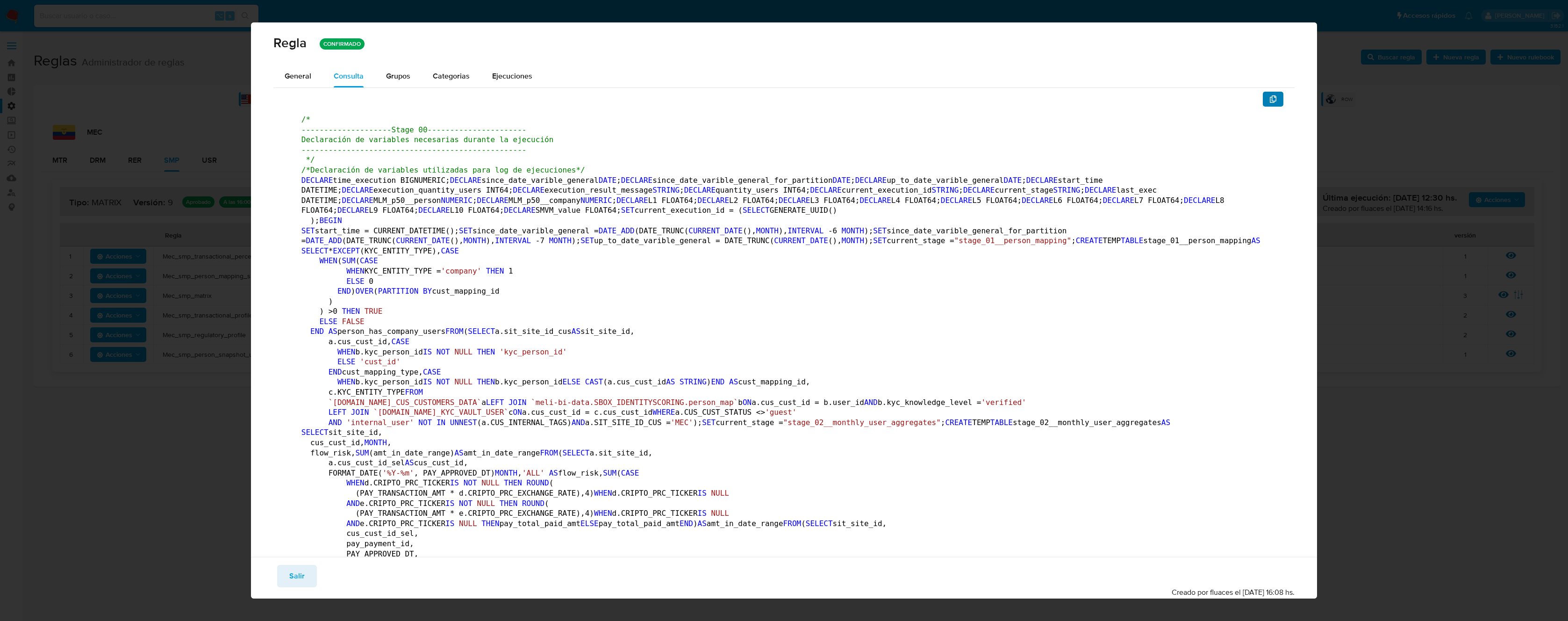
click at [1270, 105] on button "button" at bounding box center [1273, 99] width 21 height 15
click at [295, 583] on span "Salir" at bounding box center [296, 576] width 15 height 21
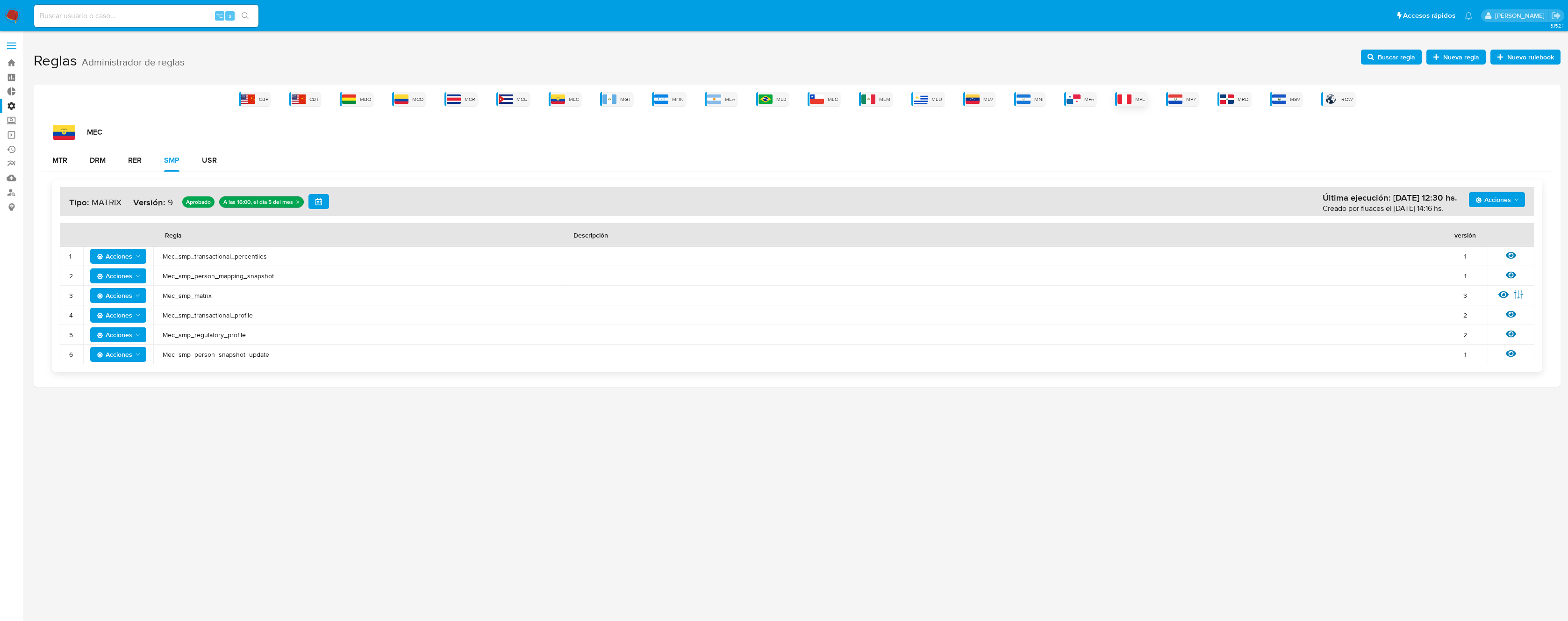
click at [1136, 101] on span "MPE" at bounding box center [1140, 99] width 10 height 7
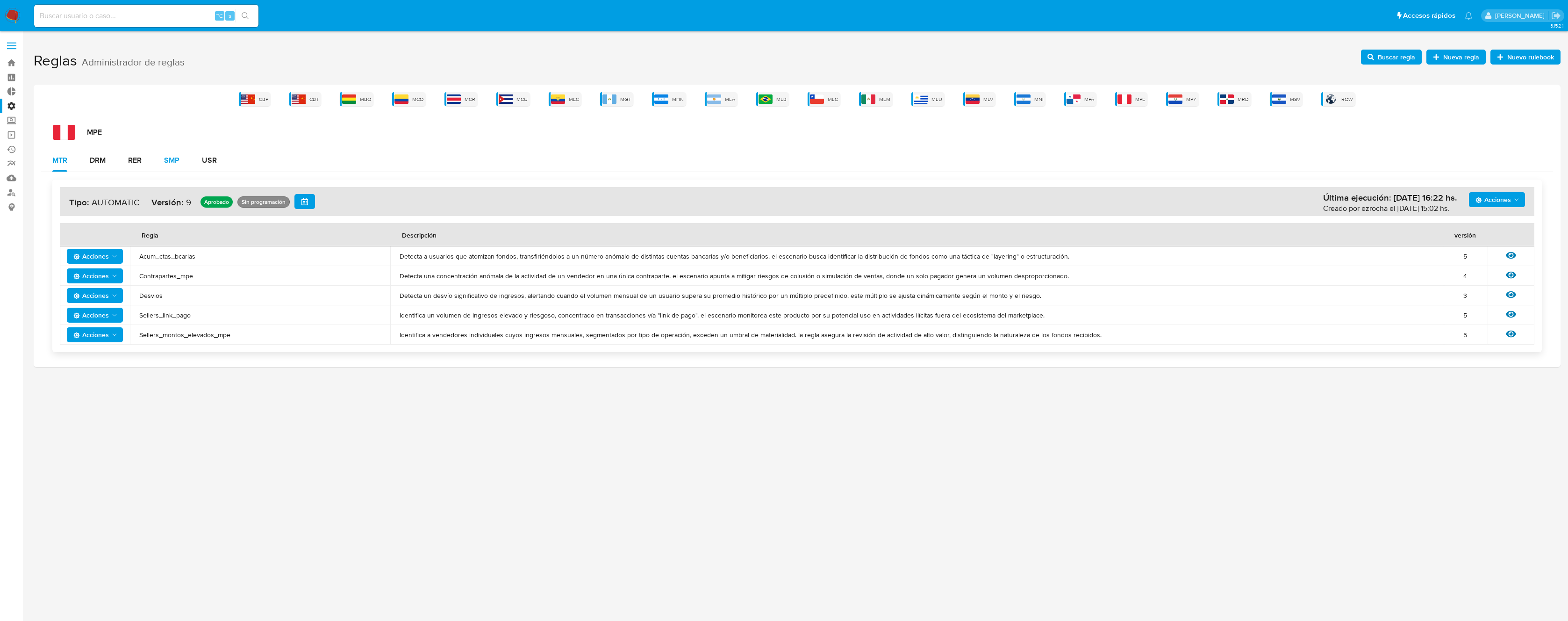
click at [166, 166] on div "SMP" at bounding box center [172, 160] width 15 height 23
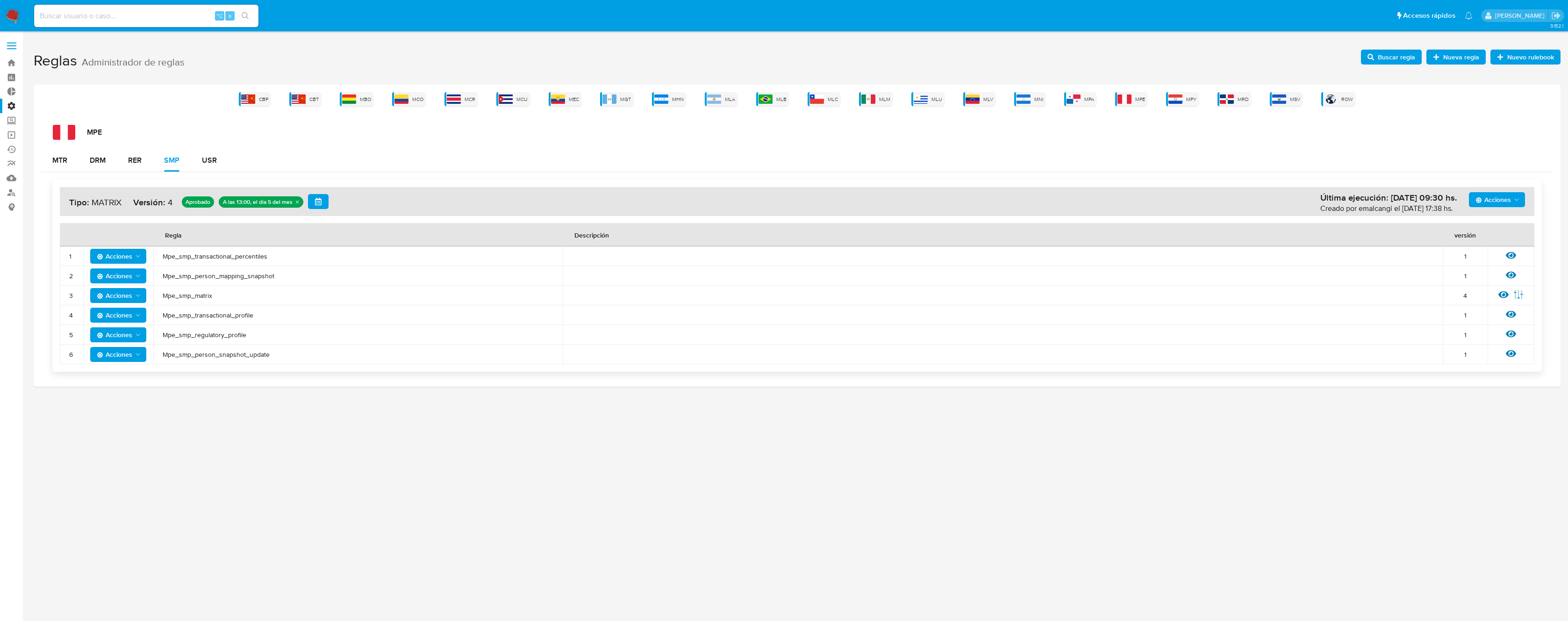
click at [1508, 254] on icon at bounding box center [1511, 256] width 10 height 7
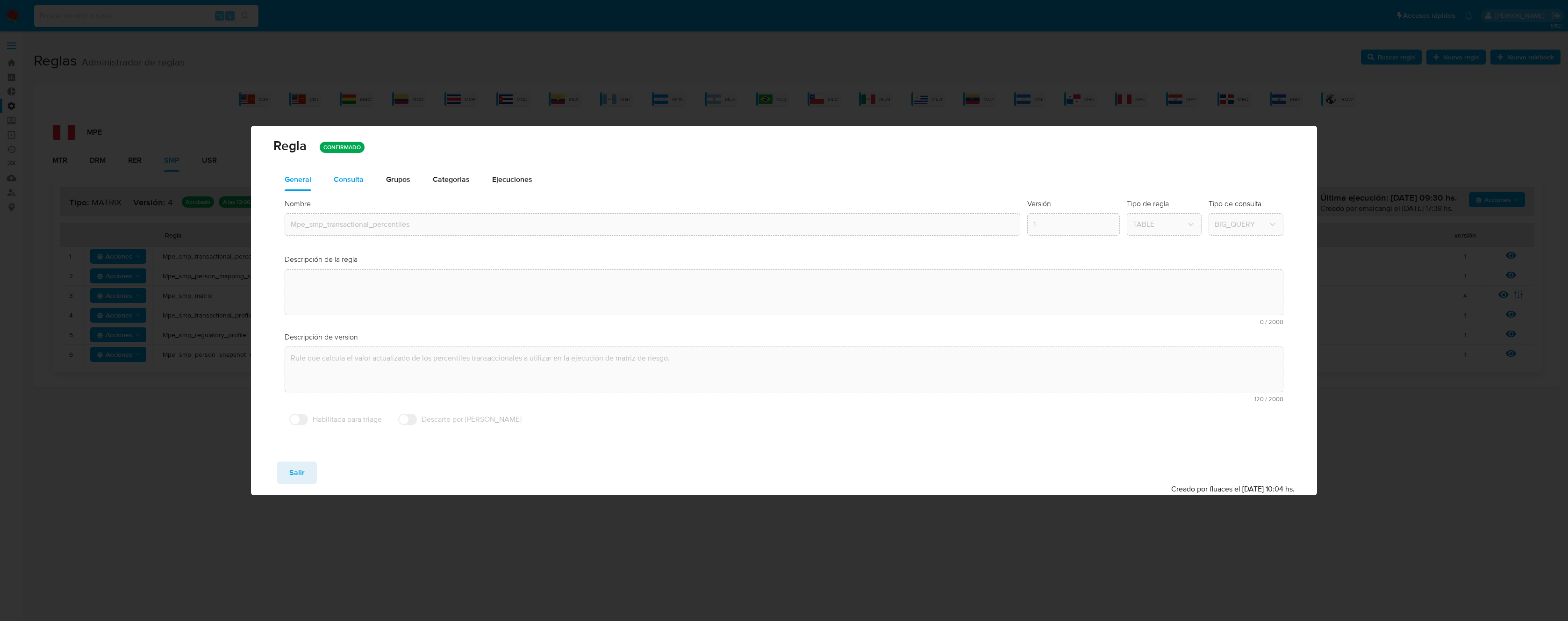
click at [349, 188] on div "Consulta" at bounding box center [348, 179] width 30 height 23
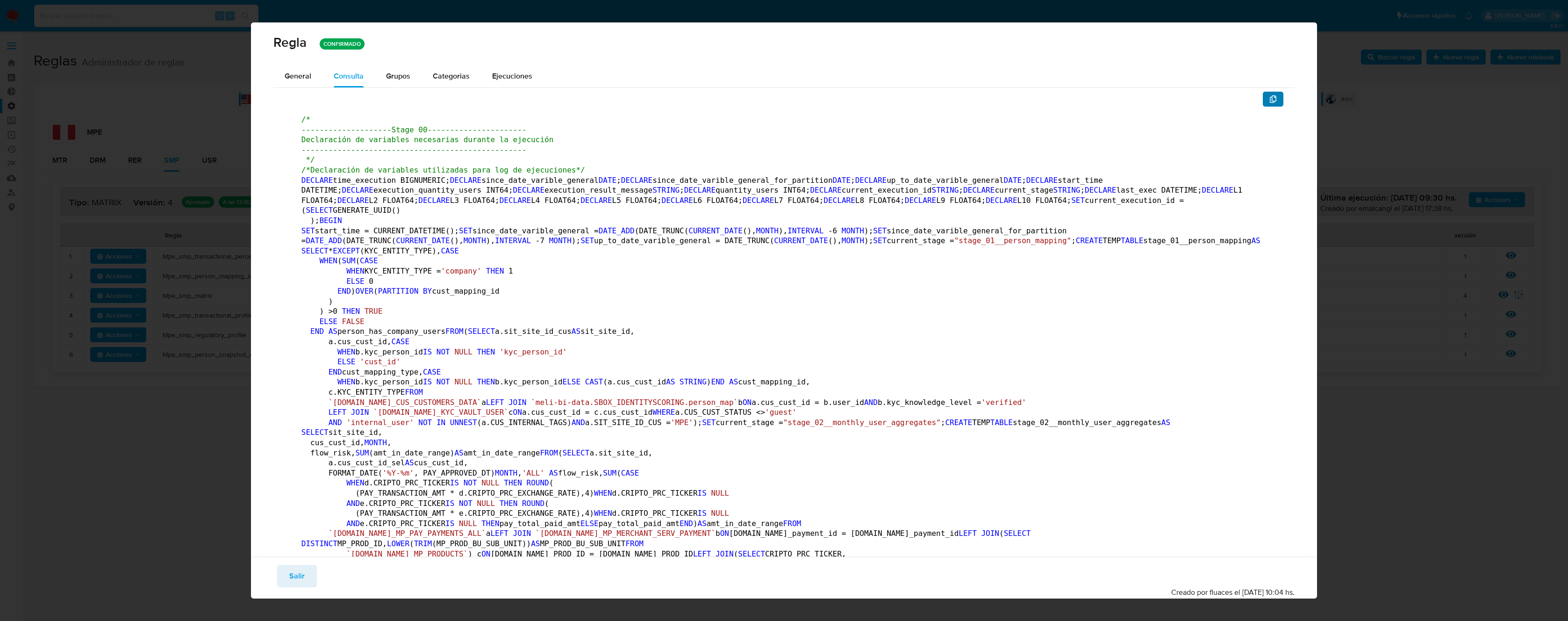
click at [1269, 105] on span "button" at bounding box center [1273, 99] width 7 height 13
click at [299, 580] on span "Salir" at bounding box center [296, 576] width 15 height 21
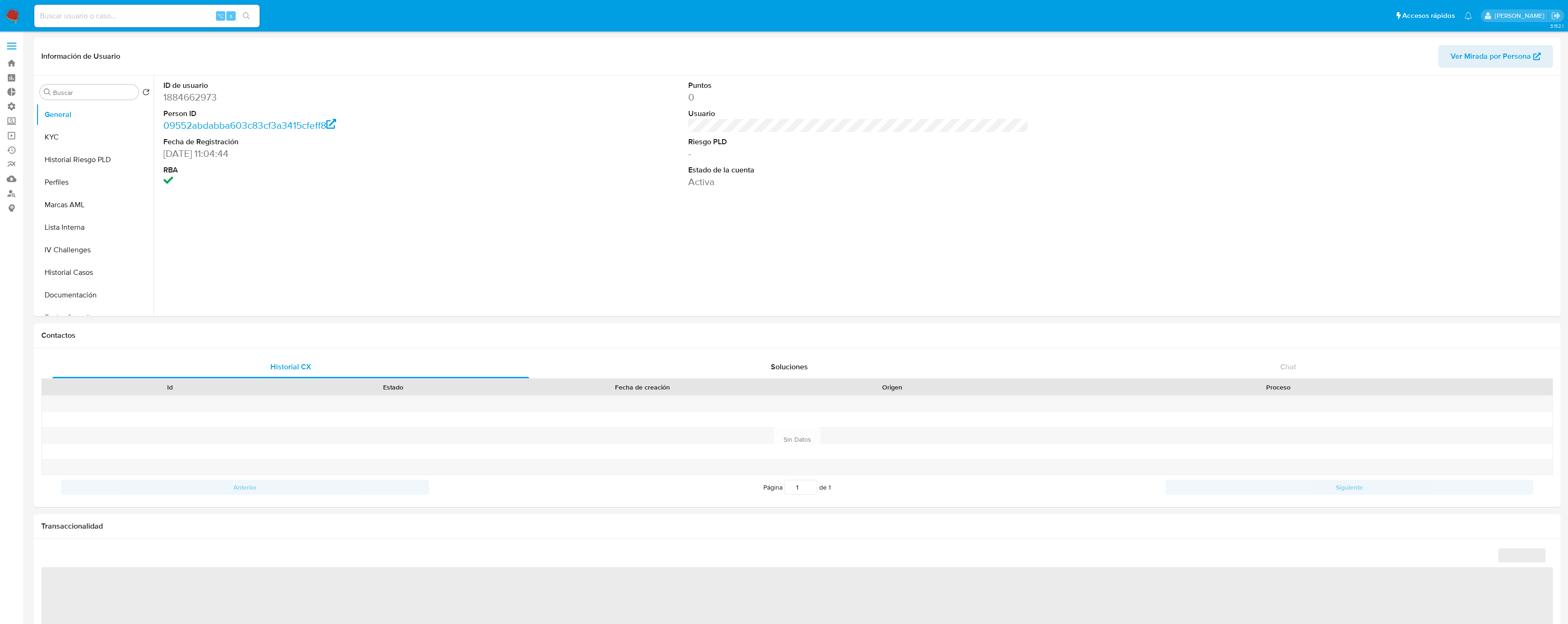
select select "10"
